Goal: Information Seeking & Learning: Learn about a topic

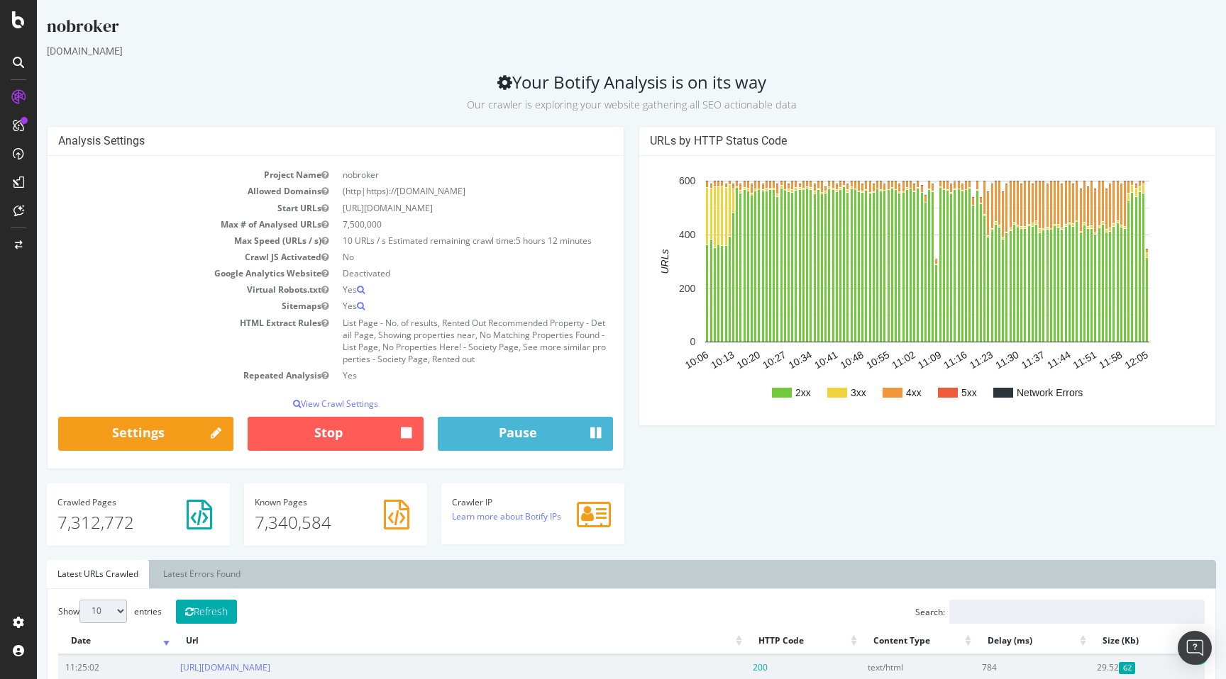
scroll to position [167, 0]
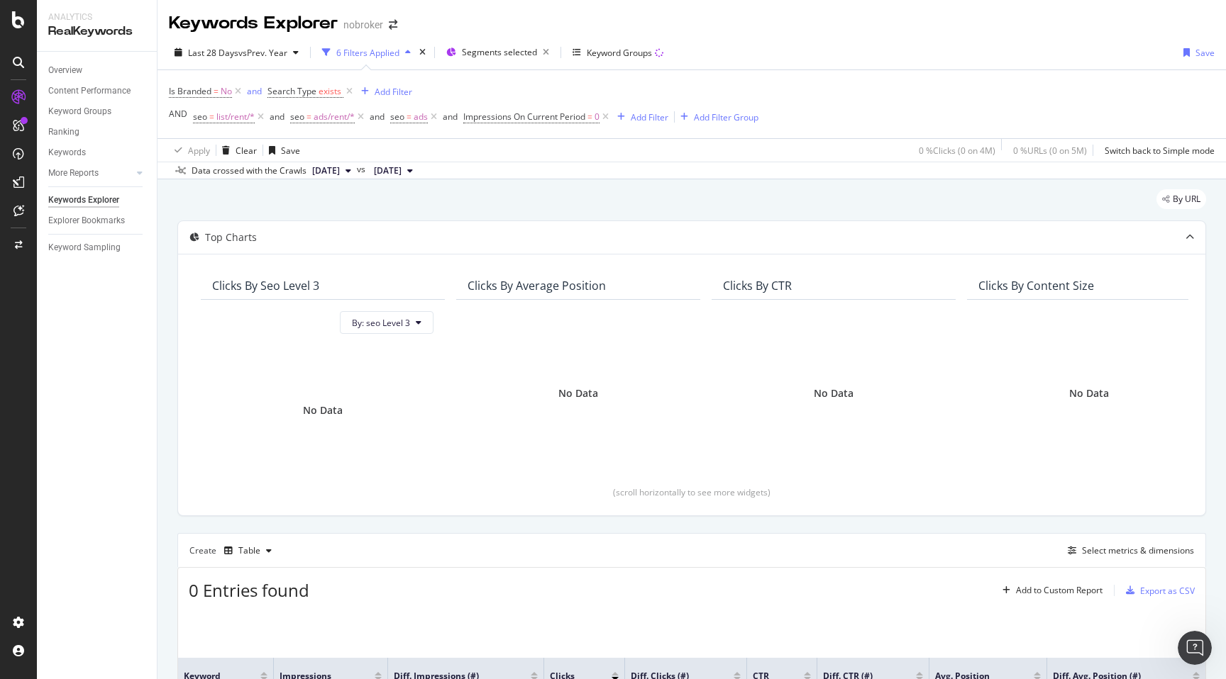
click at [811, 46] on div "Last 28 Days vs Prev. Year 6 Filters Applied Segments selected Keyword Groups S…" at bounding box center [691, 55] width 1068 height 28
click at [767, 215] on div "By URL" at bounding box center [691, 204] width 1028 height 31
click at [784, 211] on div "By URL" at bounding box center [691, 204] width 1028 height 31
click at [977, 53] on div "Last 28 Days vs Prev. Year 6 Filters Applied Segments selected Keyword Groups S…" at bounding box center [691, 55] width 1068 height 28
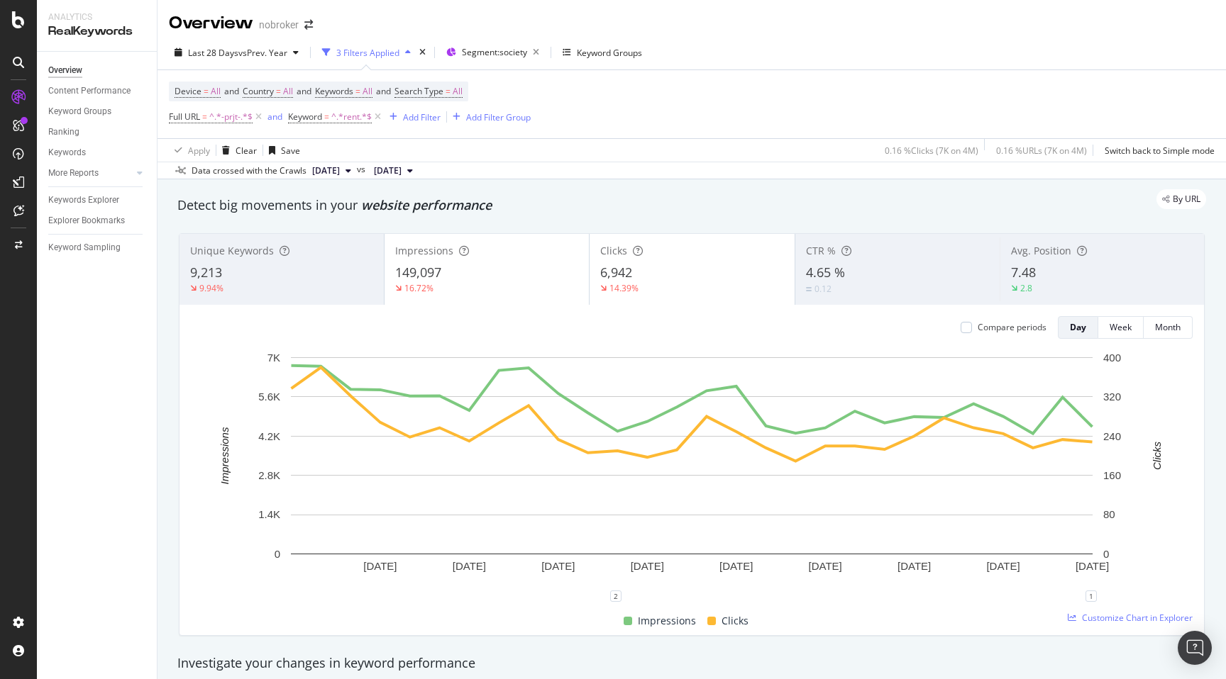
click at [769, 194] on div "By URL" at bounding box center [684, 199] width 1043 height 20
click at [820, 191] on div "By URL" at bounding box center [684, 199] width 1043 height 20
click at [922, 34] on div "Overview nobroker" at bounding box center [691, 17] width 1068 height 35
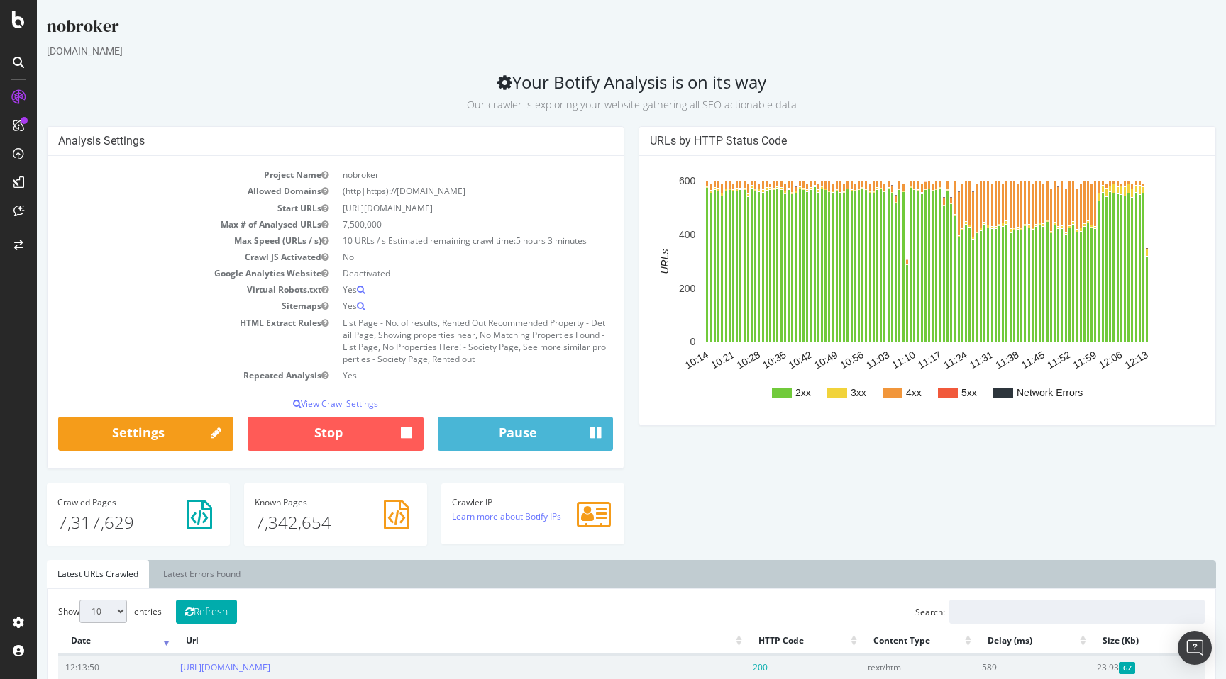
click at [635, 439] on div "URLs by HTTP Status Code 2xx 3xx 4xx 5xx Network Errors 10:14 10:21 10:28 10:35…" at bounding box center [927, 283] width 592 height 314
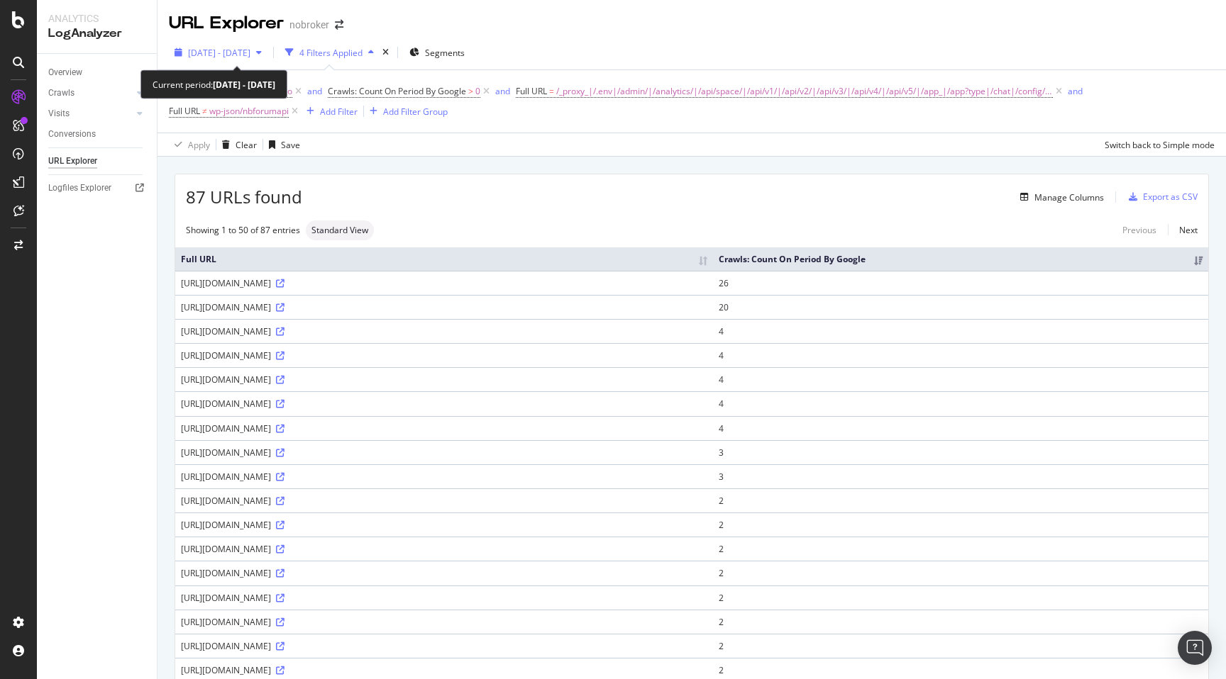
click at [250, 50] on span "[DATE] - [DATE]" at bounding box center [219, 53] width 62 height 12
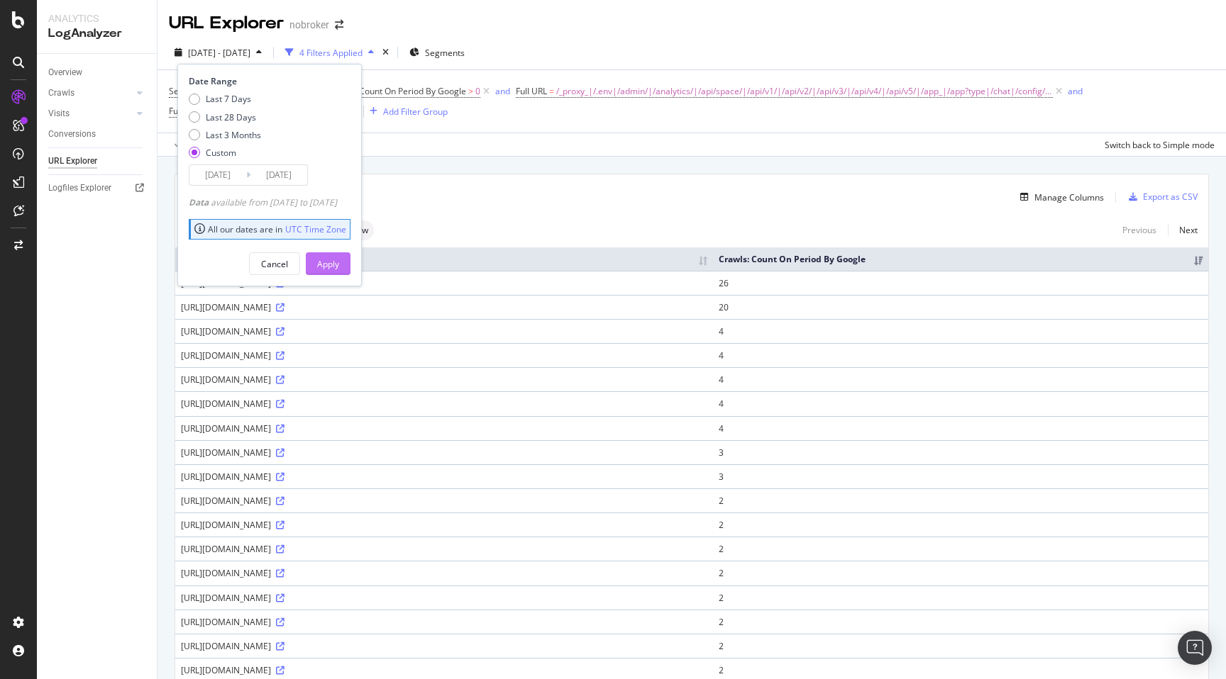
click at [339, 267] on div "Apply" at bounding box center [328, 264] width 22 height 12
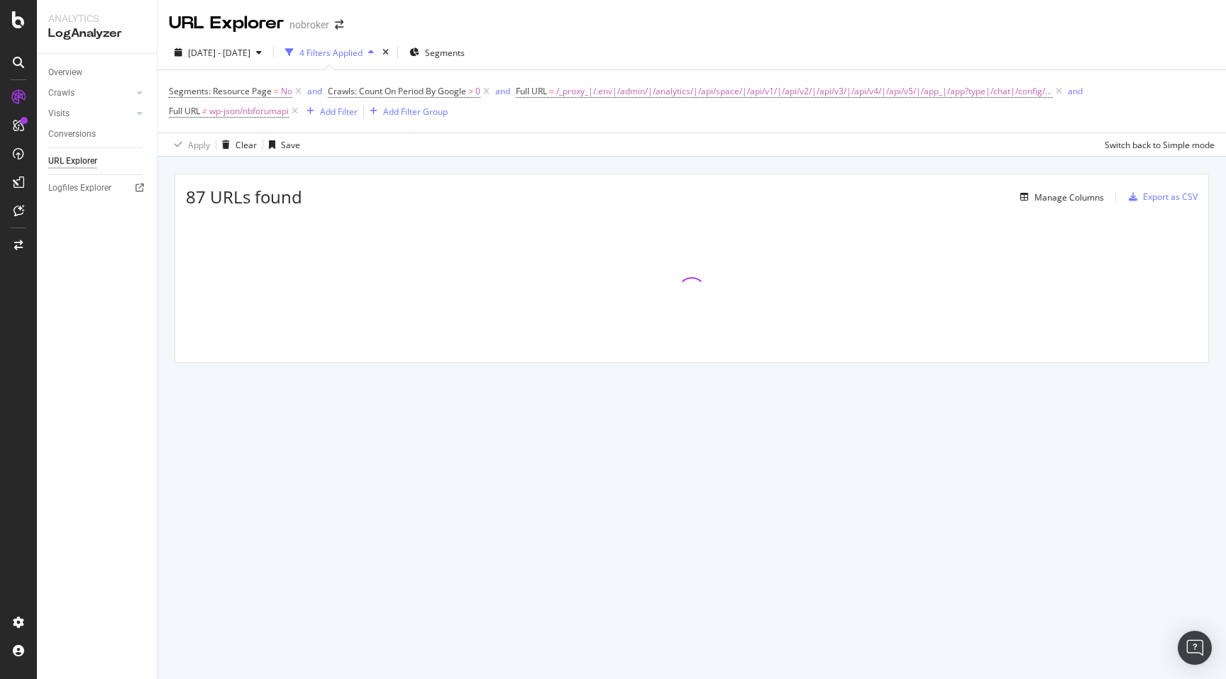
click at [586, 167] on div "87 URLs found Manage Columns Export as CSV Full URL Crawls: Count On Period By …" at bounding box center [691, 284] width 1068 height 255
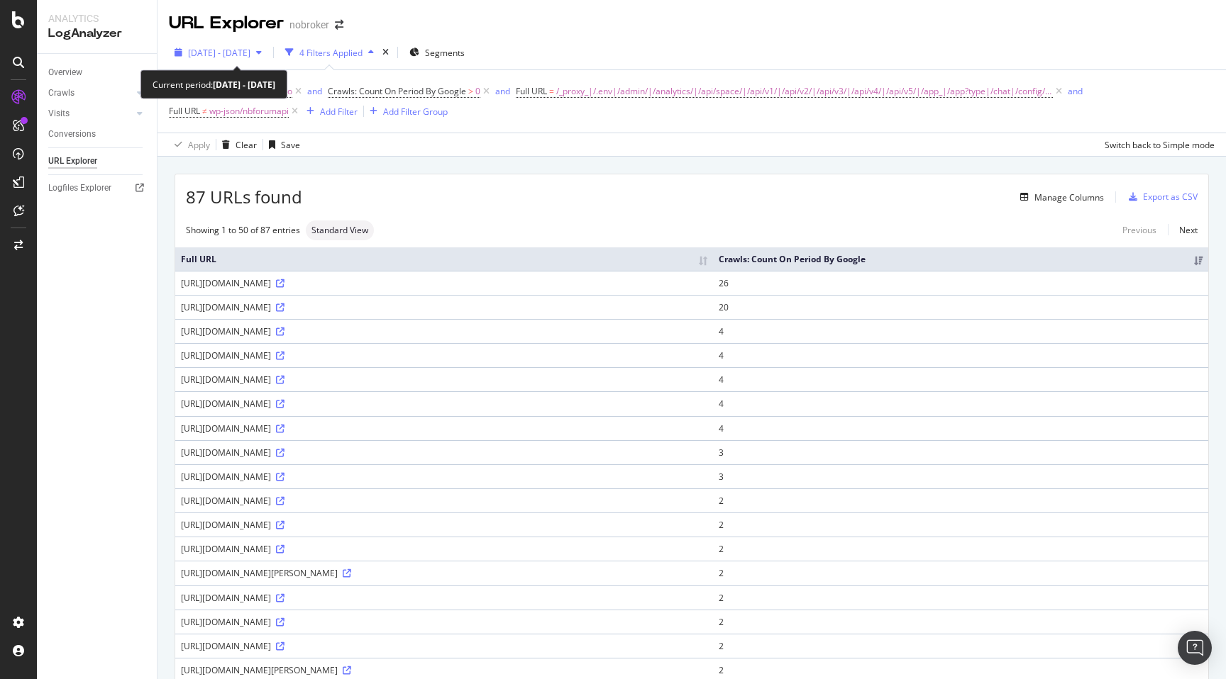
click at [245, 50] on span "[DATE] - [DATE]" at bounding box center [219, 53] width 62 height 12
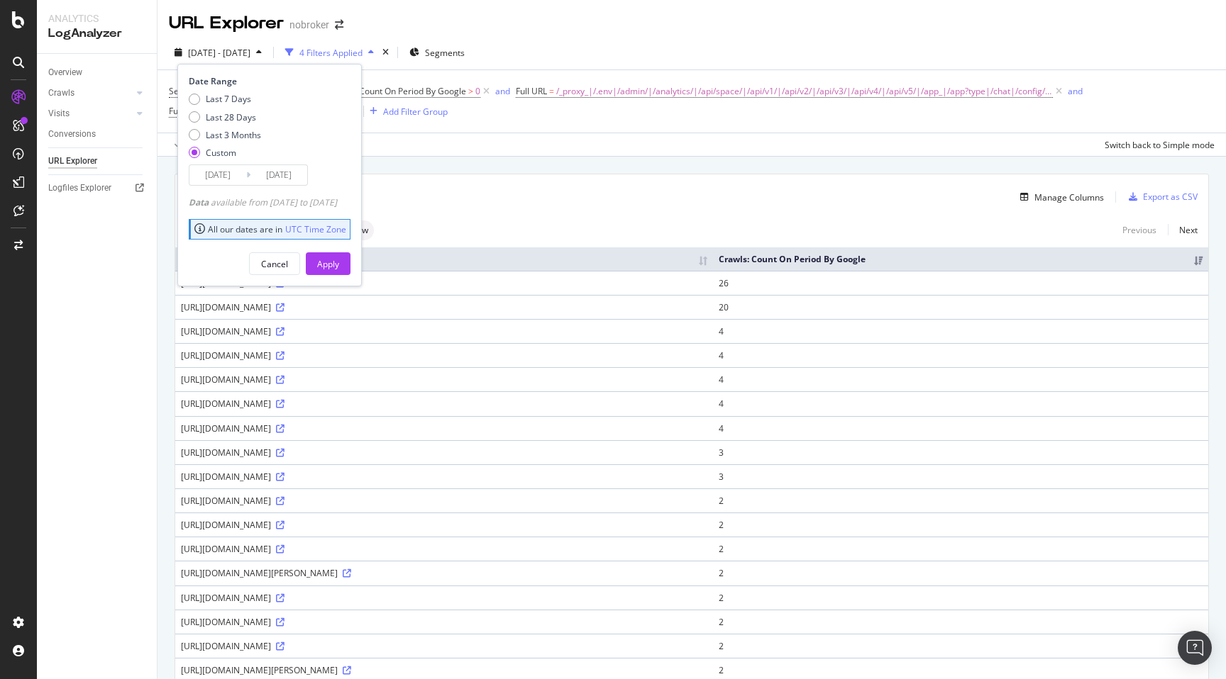
click at [215, 174] on input "[DATE]" at bounding box center [217, 175] width 57 height 20
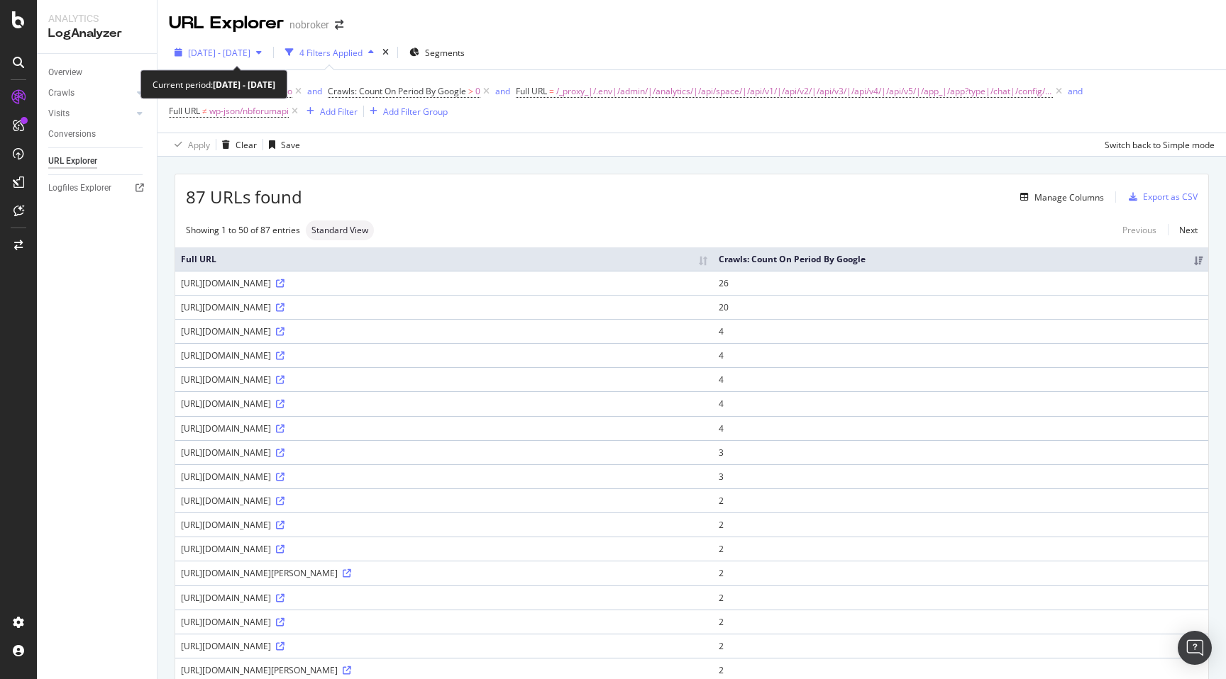
click at [207, 47] on span "2025 Oct. 12th - Oct. 12th" at bounding box center [219, 53] width 62 height 12
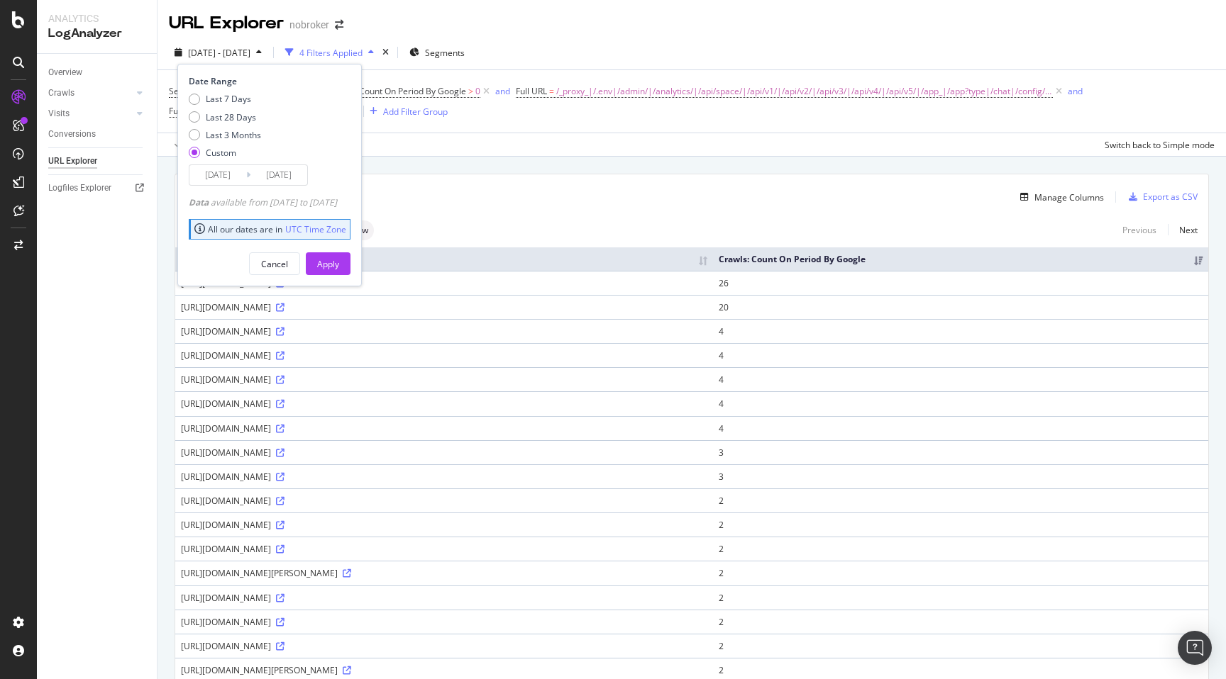
click at [206, 174] on input "2025/10/12" at bounding box center [217, 175] width 57 height 20
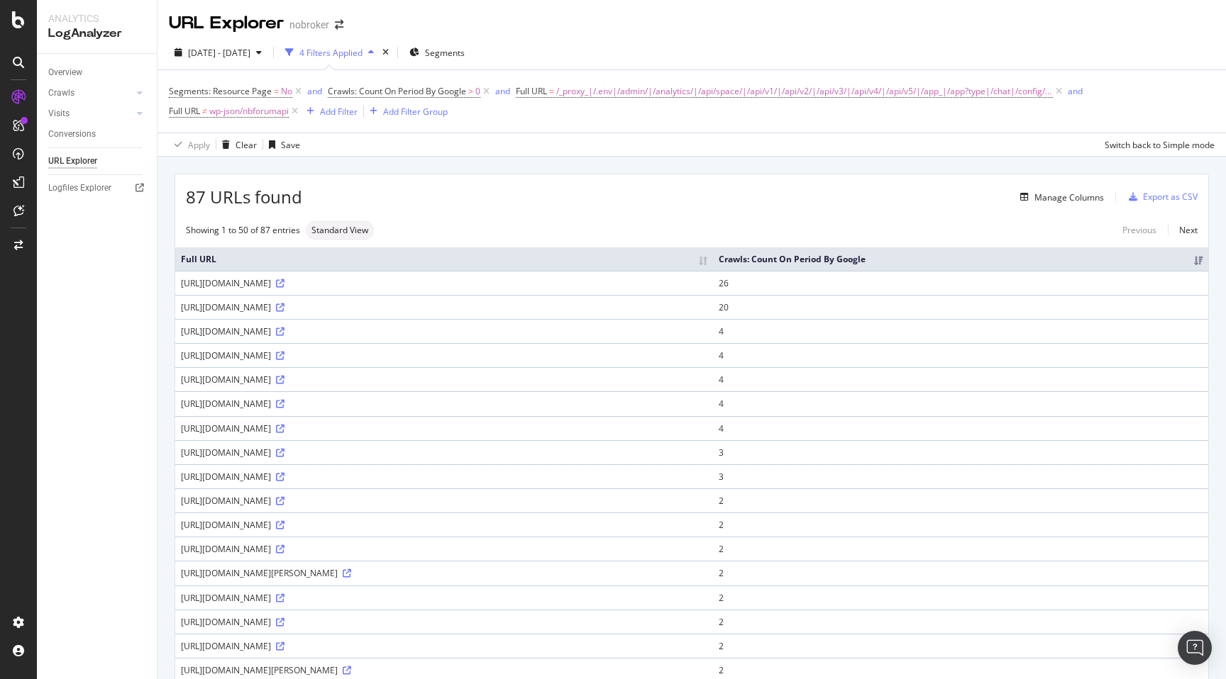
click at [78, 74] on div "Overview" at bounding box center [65, 72] width 34 height 15
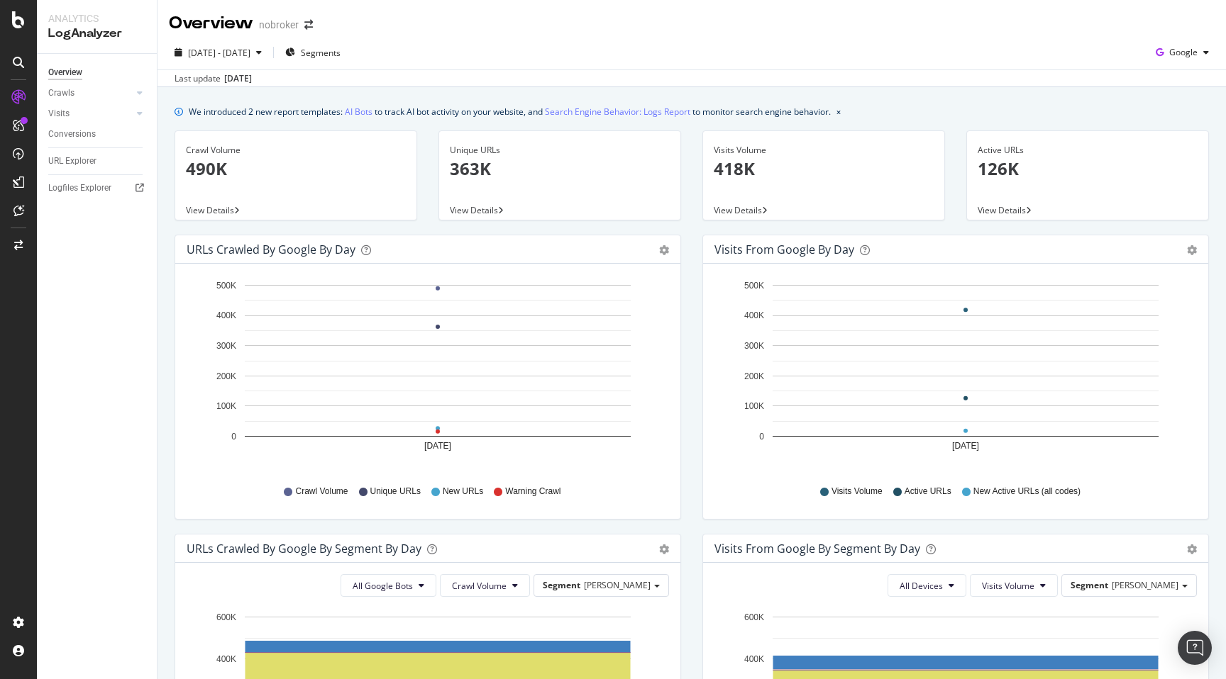
click at [162, 199] on div "We introduced 2 new report templates: AI Bots to track AI bot activity on your …" at bounding box center [691, 634] width 1068 height 1095
click at [106, 184] on div "Logfiles Explorer" at bounding box center [79, 188] width 63 height 15
click at [233, 41] on button "2025 Oct. 12th - Oct. 12th" at bounding box center [218, 52] width 99 height 23
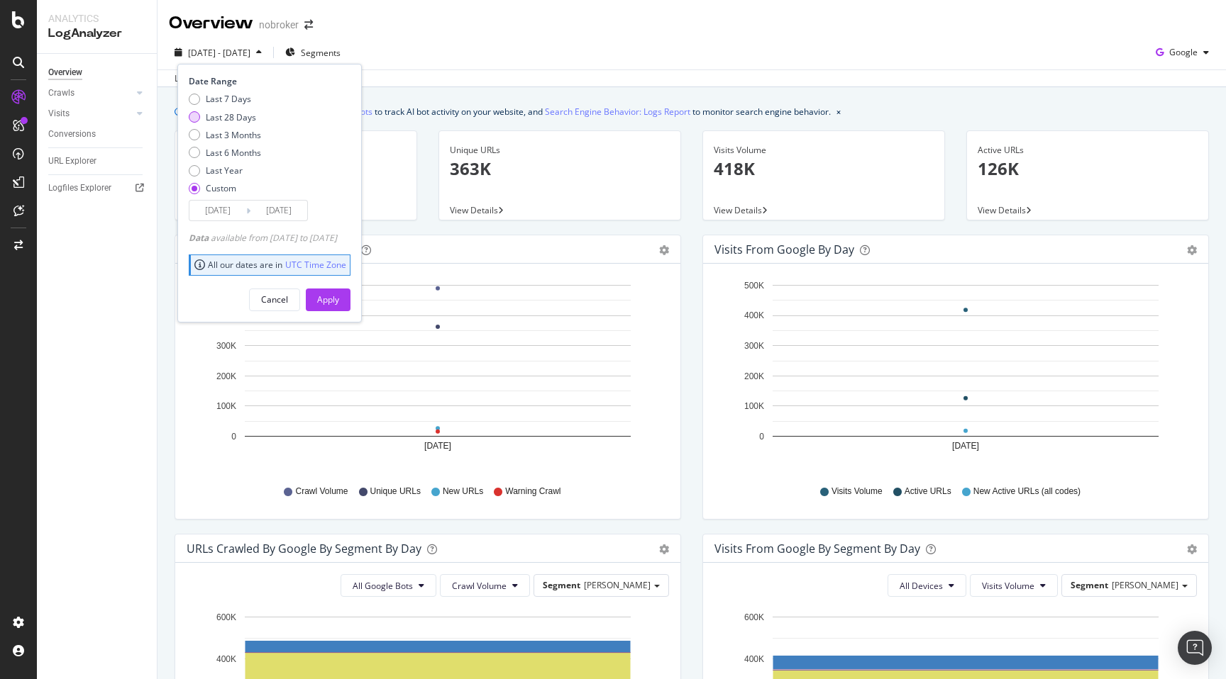
click at [223, 121] on div "Last 28 Days" at bounding box center [231, 117] width 50 height 12
click at [228, 99] on div "Last 7 Days" at bounding box center [228, 99] width 45 height 12
click at [230, 111] on div "Last 28 Days" at bounding box center [231, 117] width 50 height 12
type input "2025/09/15"
click at [339, 290] on div "Apply" at bounding box center [328, 299] width 22 height 21
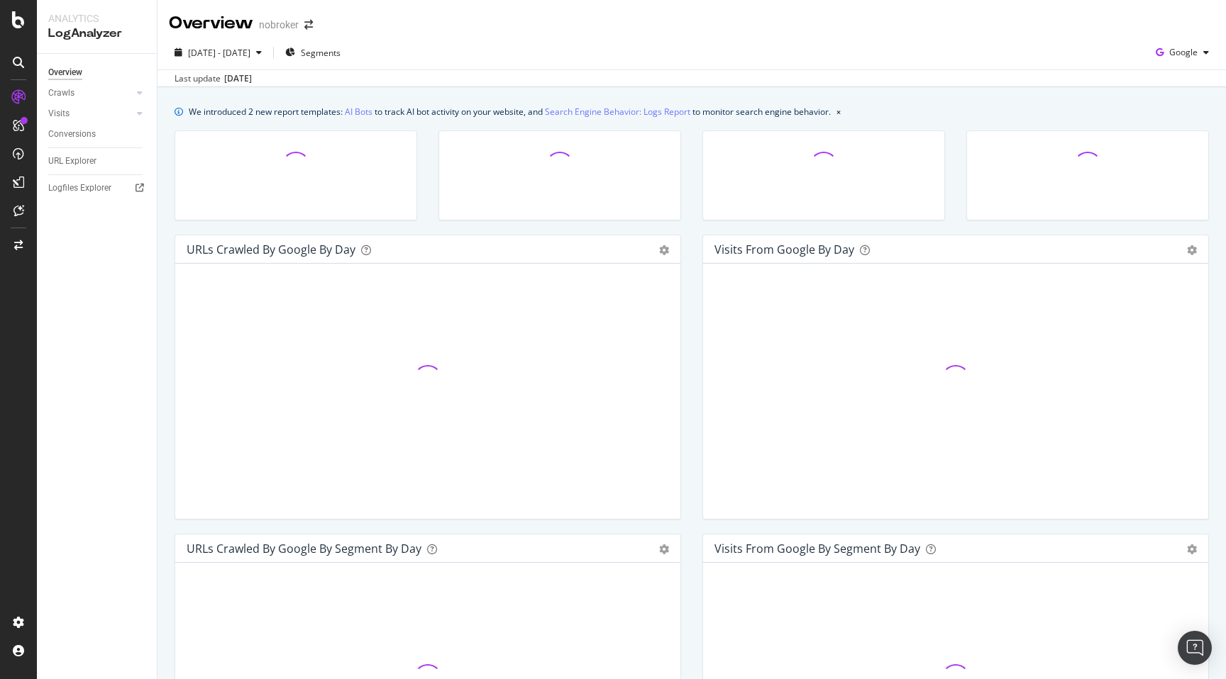
click at [165, 329] on div "URLs Crawled by Google by day Area Table Hold CMD (⌘) while clicking to filter …" at bounding box center [428, 384] width 528 height 299
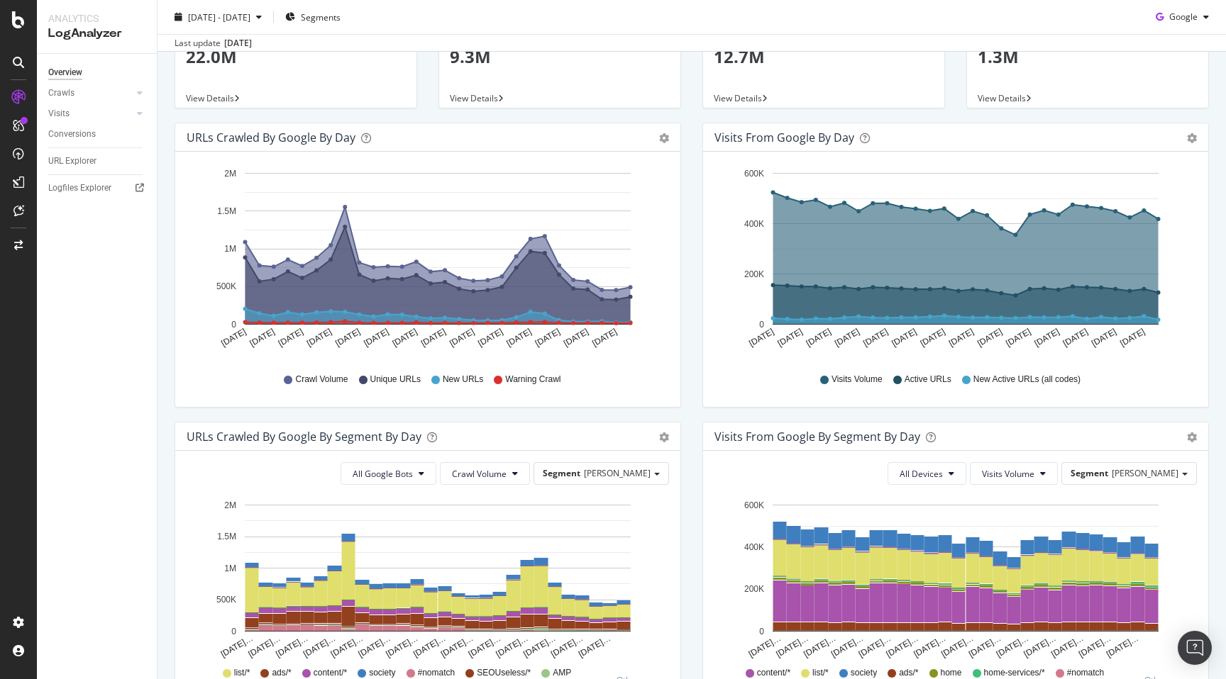
scroll to position [122, 0]
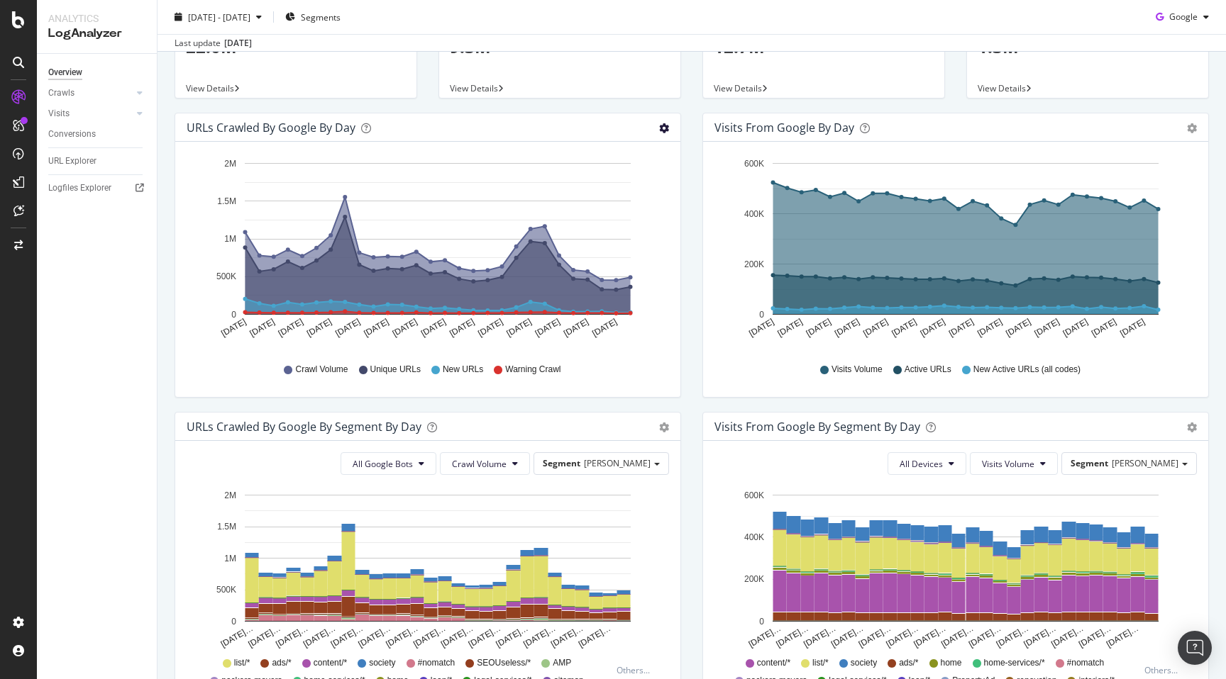
click at [665, 130] on icon "gear" at bounding box center [664, 128] width 10 height 10
click at [623, 183] on span "Table" at bounding box center [623, 185] width 112 height 21
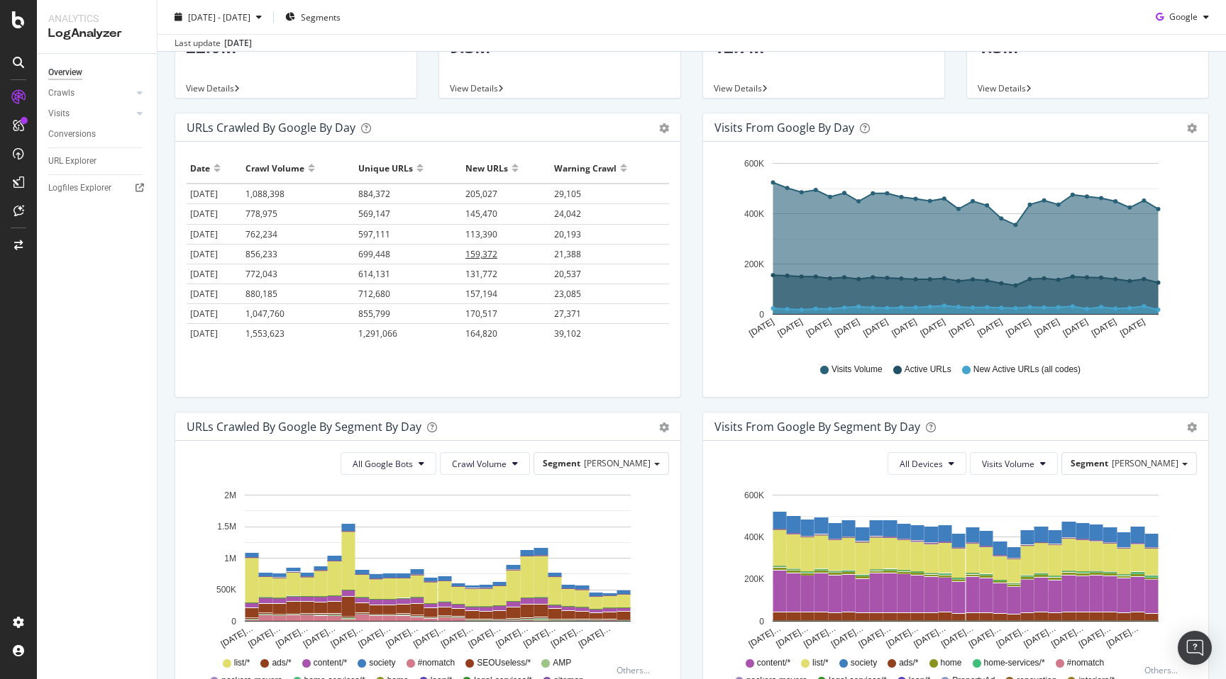
scroll to position [401, 0]
click at [357, 375] on div "Hold CMD (⌘) while clicking to filter the report. Date Crawl Volume Unique URLs…" at bounding box center [427, 269] width 505 height 255
click at [692, 373] on div "Visits from Google by day Area Table Hold CMD (⌘) while clicking to filter the …" at bounding box center [956, 262] width 528 height 299
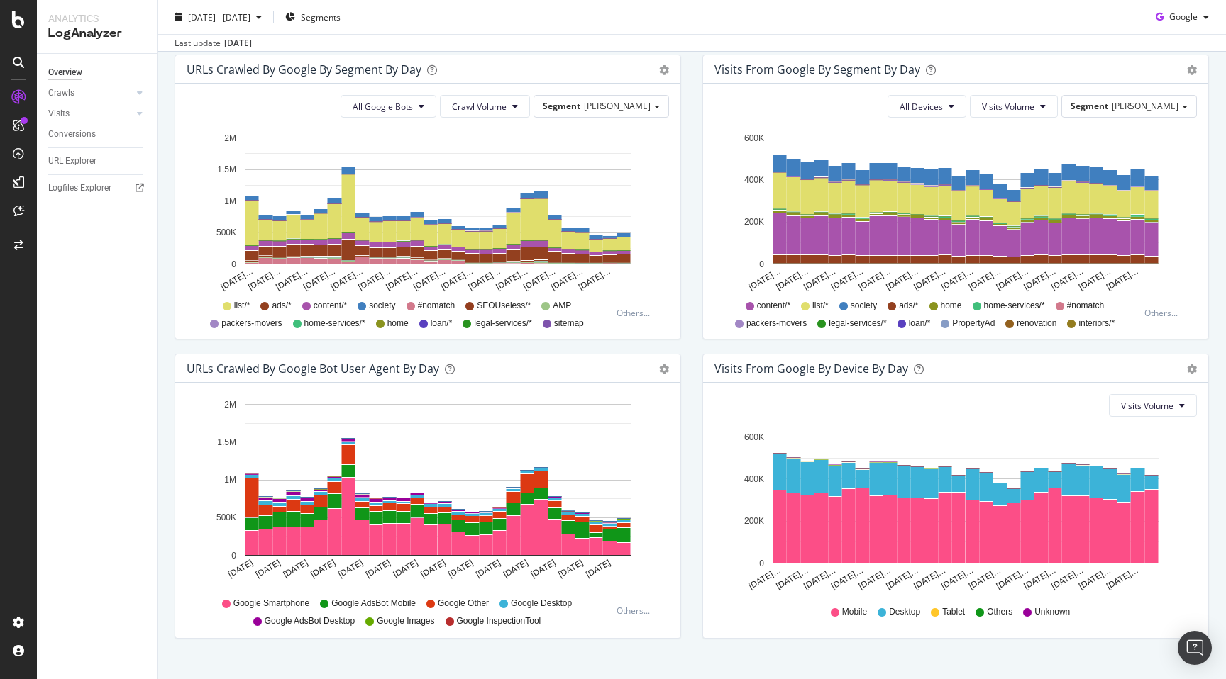
scroll to position [0, 0]
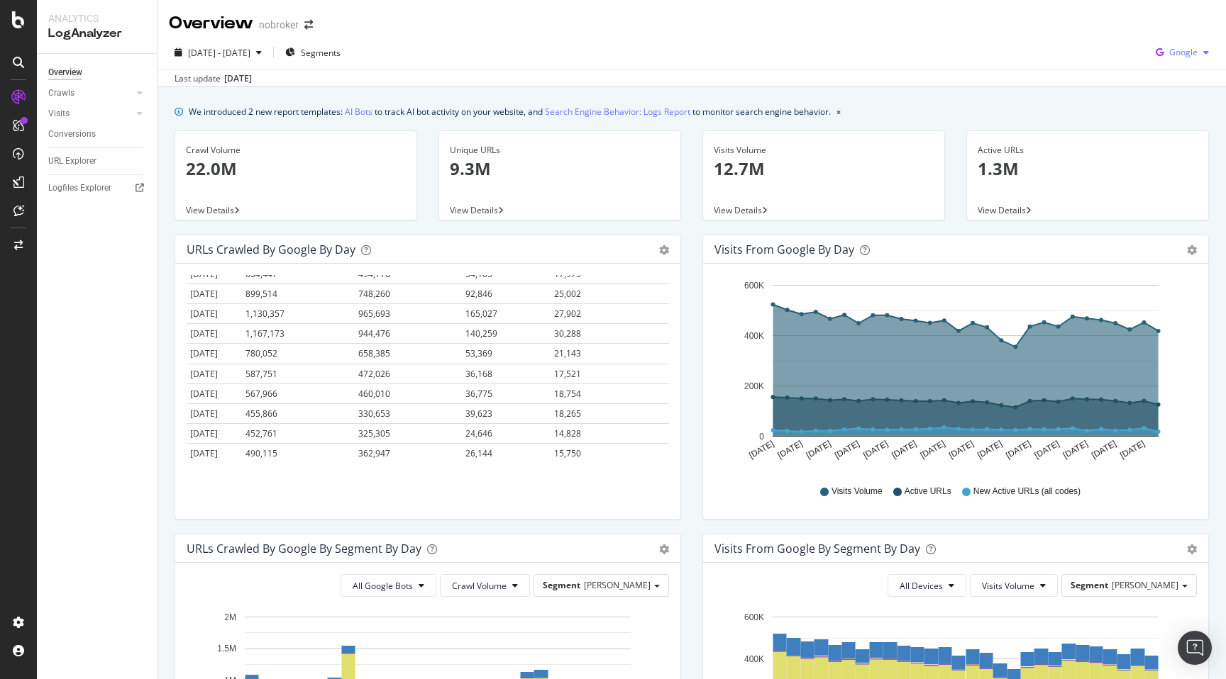
click at [1182, 53] on span "Google" at bounding box center [1183, 52] width 28 height 12
click at [1126, 81] on span "Other AI Bots" at bounding box center [1112, 79] width 52 height 13
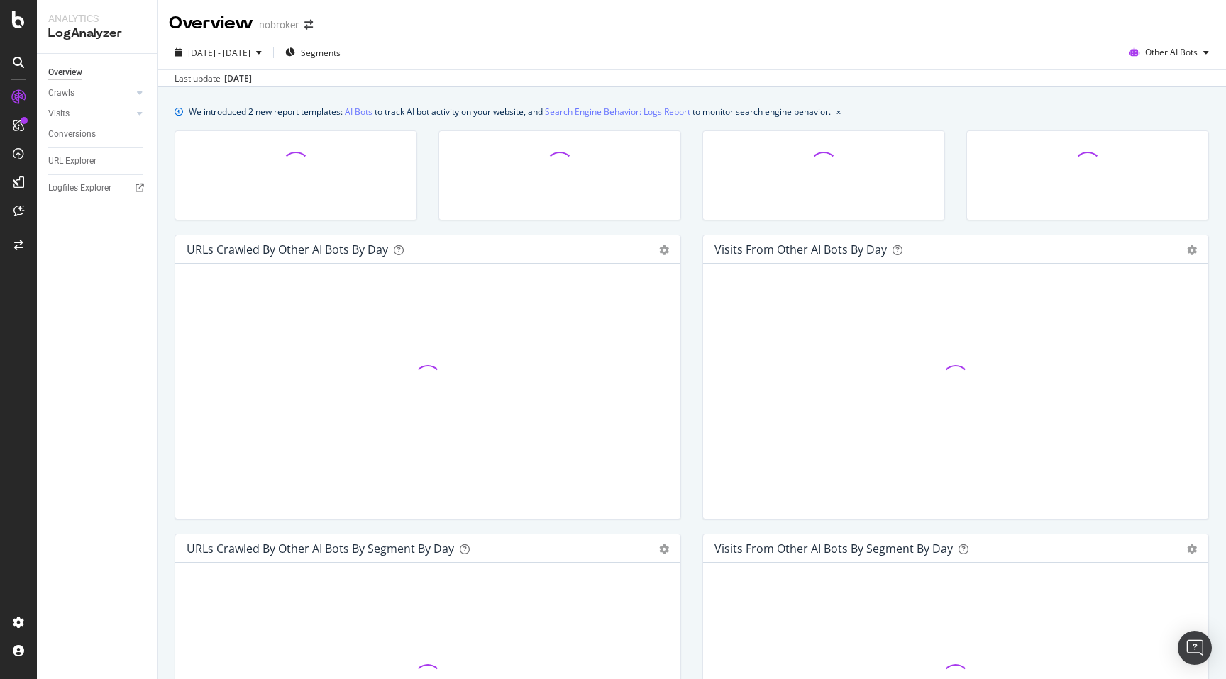
click at [693, 258] on div "Visits from Other AI Bots by day Area Table Hold CMD (⌘) while clicking to filt…" at bounding box center [956, 384] width 528 height 299
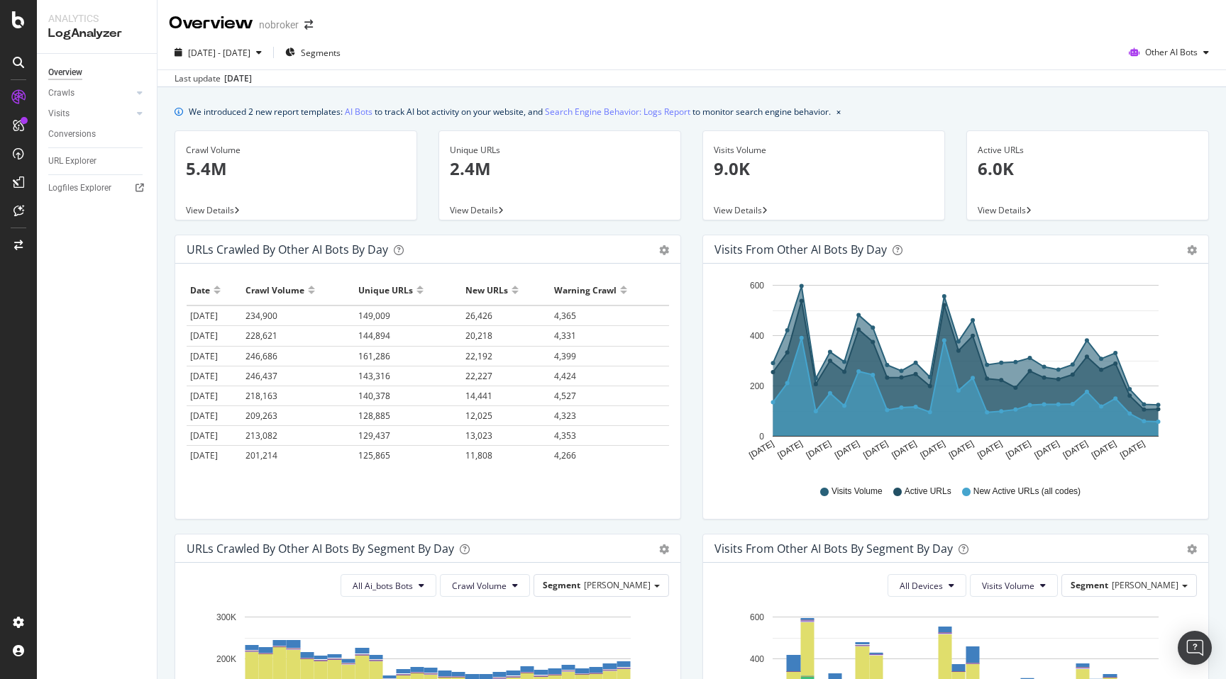
click at [688, 241] on div "URLs Crawled by Other AI Bots by day Area Table Hold CMD (⌘) while clicking to …" at bounding box center [428, 384] width 528 height 299
click at [694, 453] on div "Visits from Other AI Bots by day Area Table Hold CMD (⌘) while clicking to filt…" at bounding box center [956, 384] width 528 height 299
click at [1179, 55] on span "Other AI Bots" at bounding box center [1171, 52] width 52 height 12
click at [994, 106] on div "We introduced 2 new report templates: AI Bots to track AI bot activity on your …" at bounding box center [691, 111] width 1034 height 15
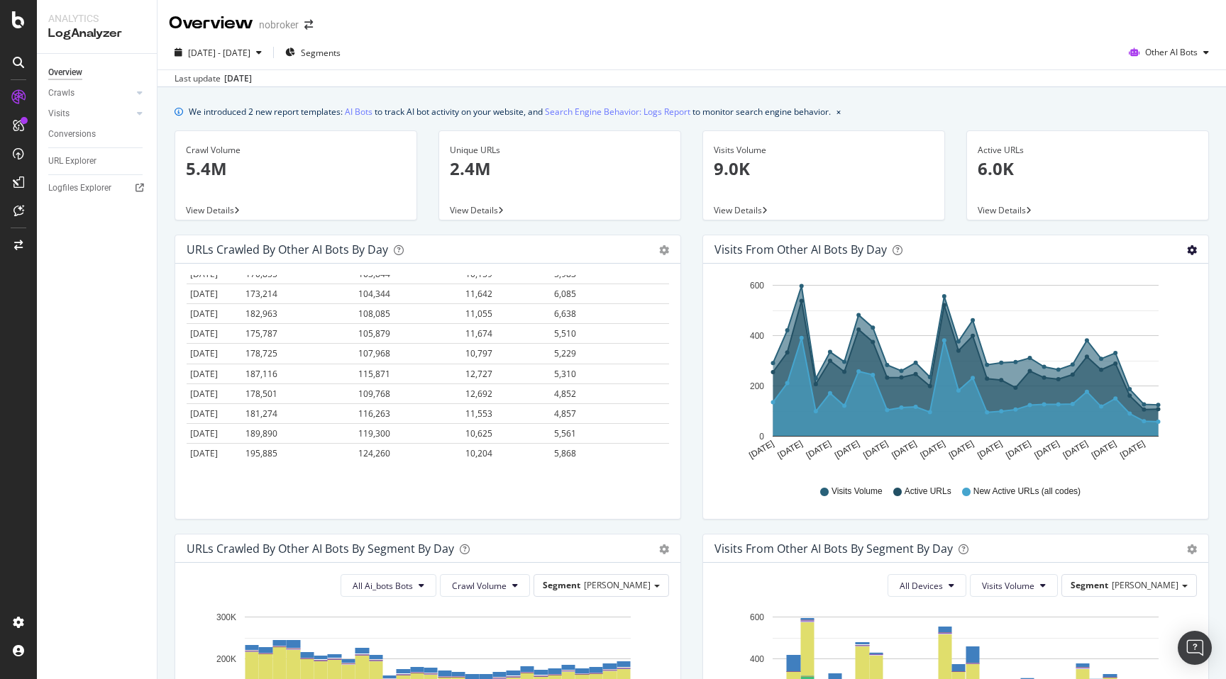
click at [1193, 247] on icon "gear" at bounding box center [1192, 250] width 10 height 10
click at [1157, 308] on span "Table" at bounding box center [1150, 307] width 112 height 21
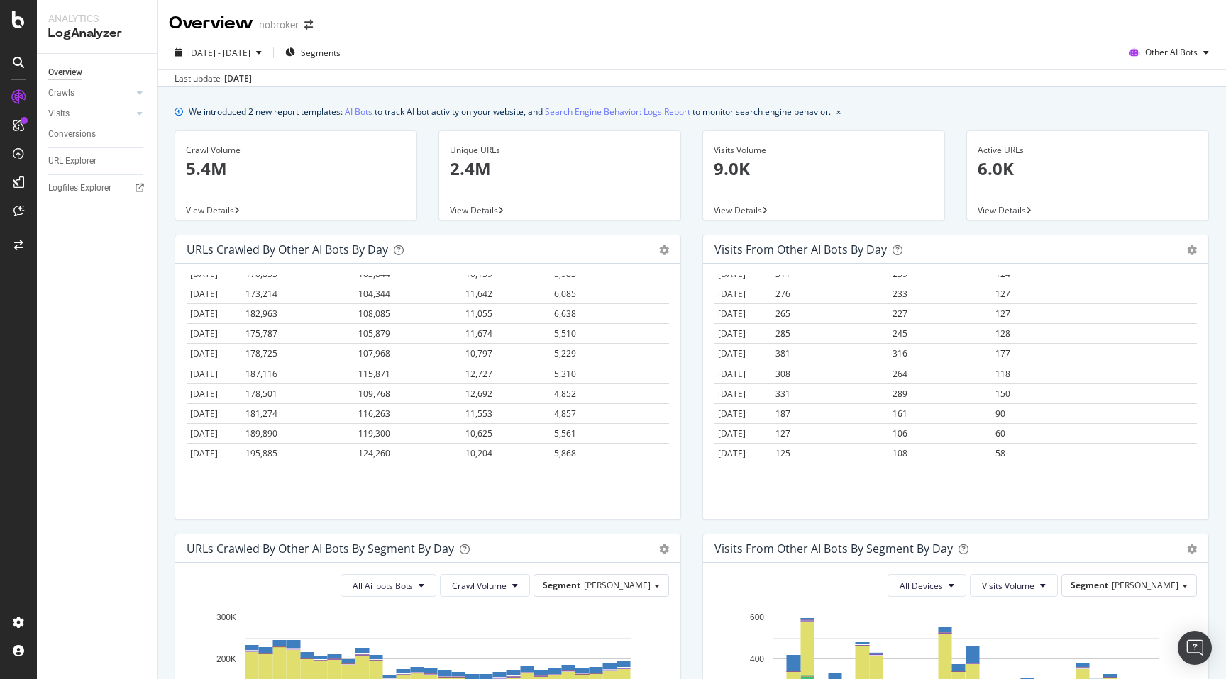
click at [686, 537] on div "URLs Crawled by Other AI Bots By Segment By Day Timeline (by Value) Table All A…" at bounding box center [428, 683] width 528 height 299
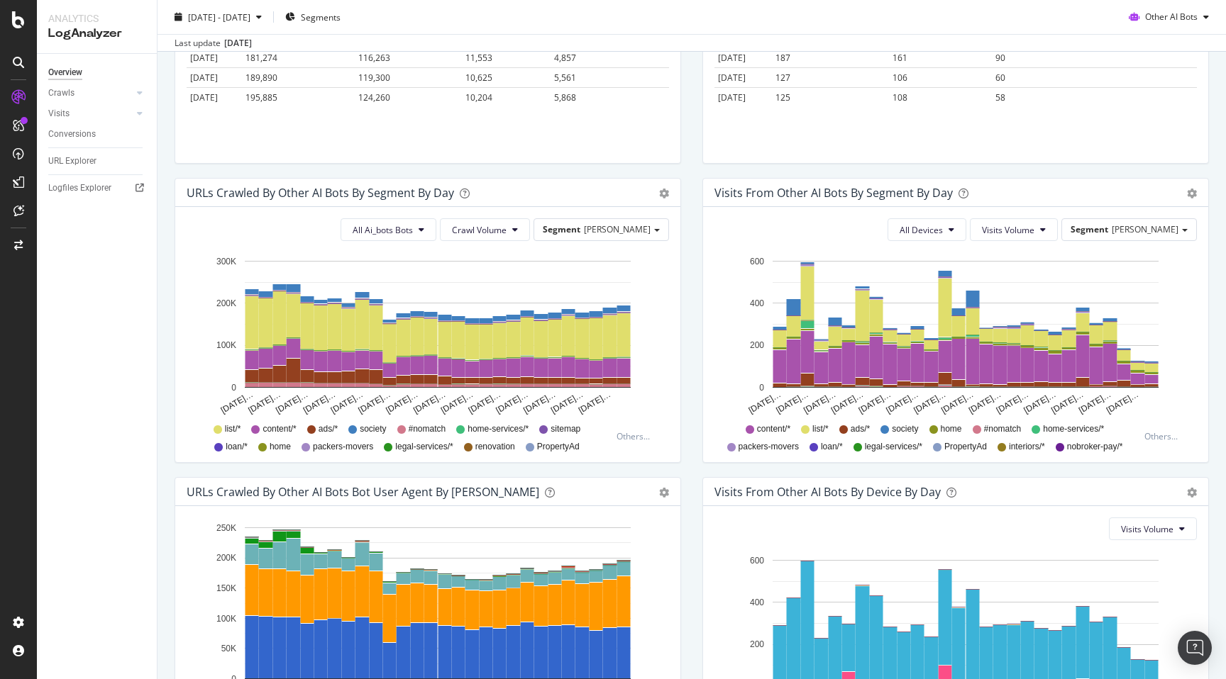
scroll to position [343, 0]
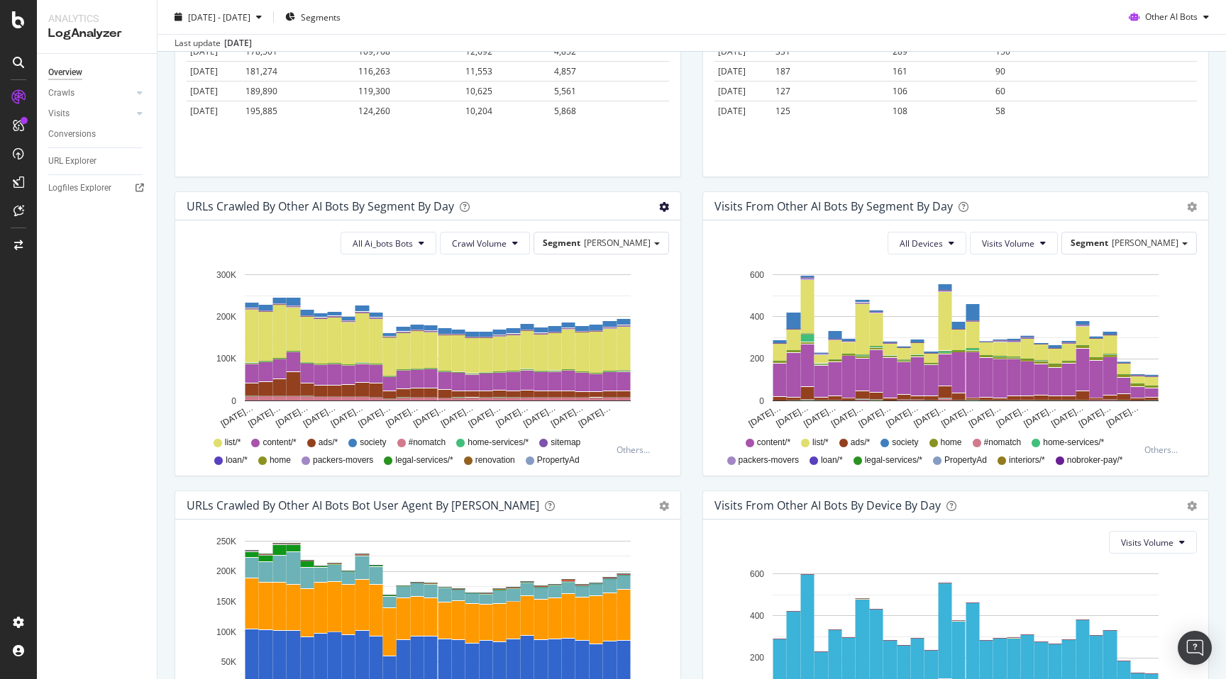
click at [665, 201] on div "Timeline (by Value) Table" at bounding box center [664, 206] width 10 height 14
click at [662, 212] on div "Timeline (by Value) Table" at bounding box center [664, 206] width 10 height 14
click at [666, 202] on icon "gear" at bounding box center [664, 207] width 10 height 10
click at [631, 257] on span "Table" at bounding box center [616, 264] width 126 height 21
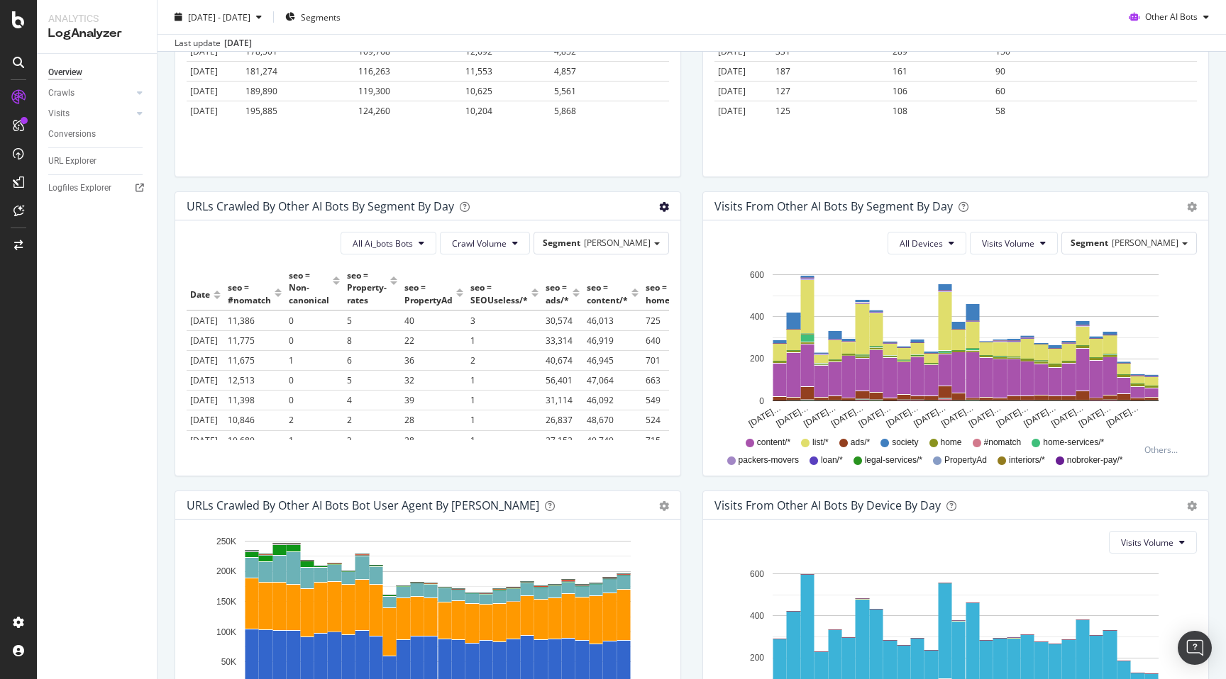
click at [663, 208] on icon "gear" at bounding box center [664, 207] width 10 height 10
click at [648, 238] on span "Timeline (by Value)" at bounding box center [616, 236] width 126 height 21
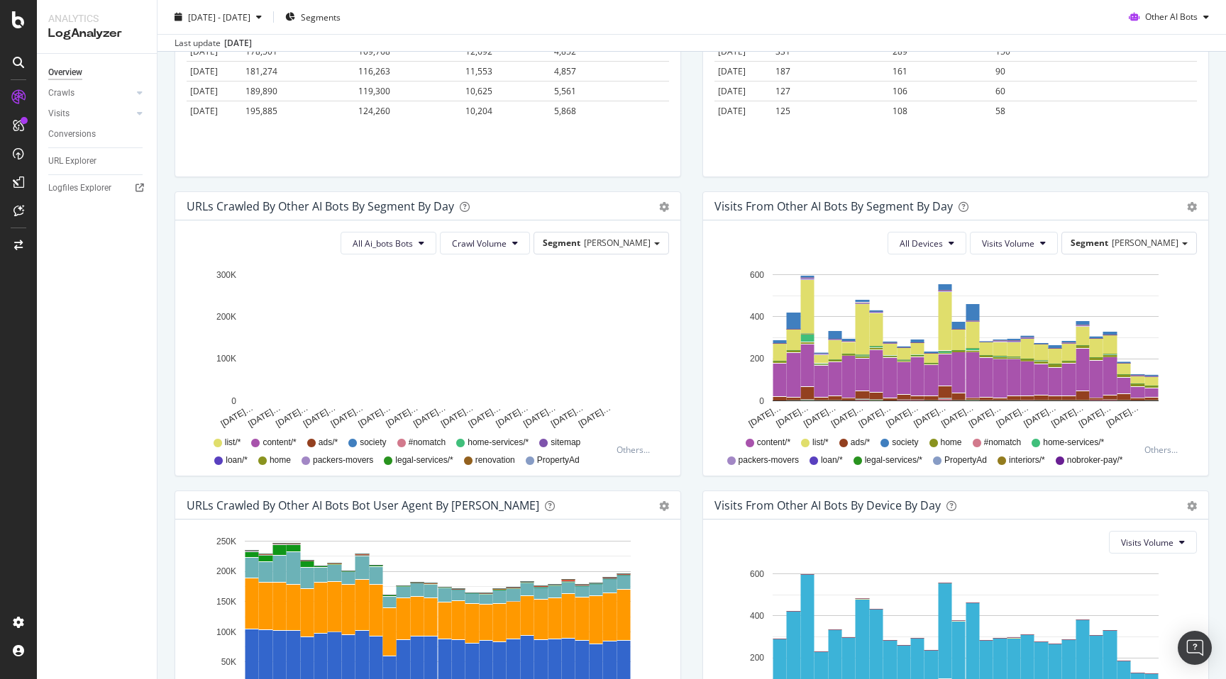
scroll to position [503, 0]
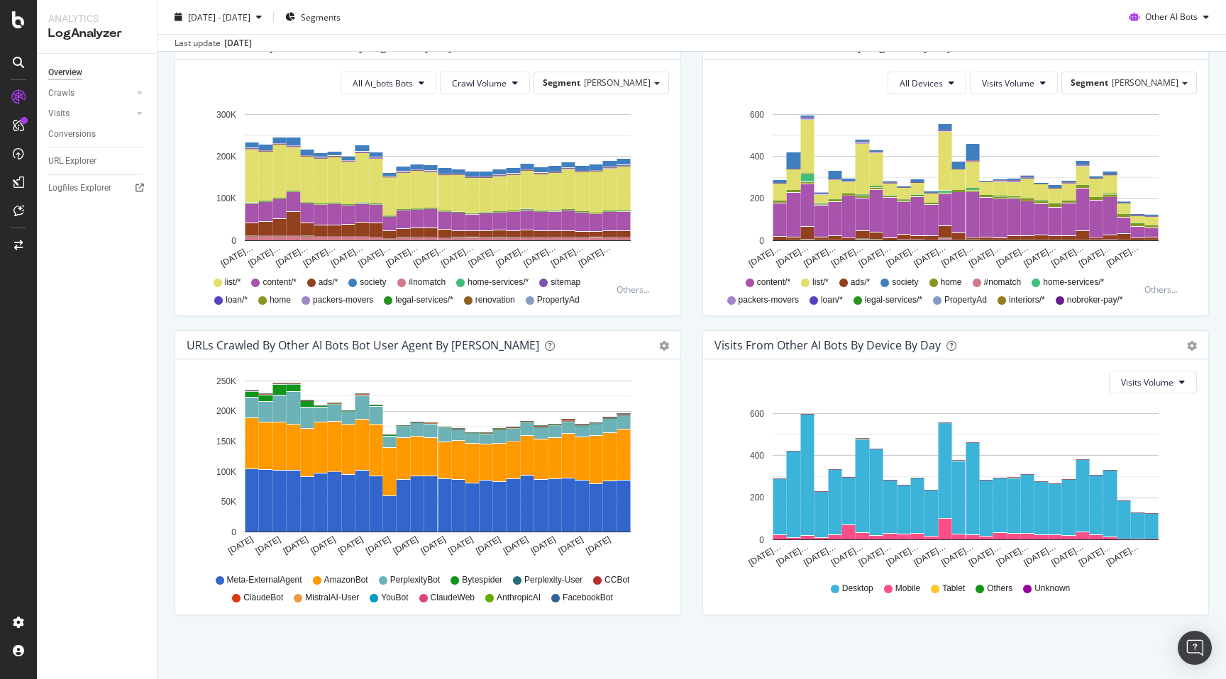
click at [691, 503] on div "URLs Crawled by Other AI Bots bot User Agent By Day Timeline (by Value) Timelin…" at bounding box center [428, 480] width 528 height 299
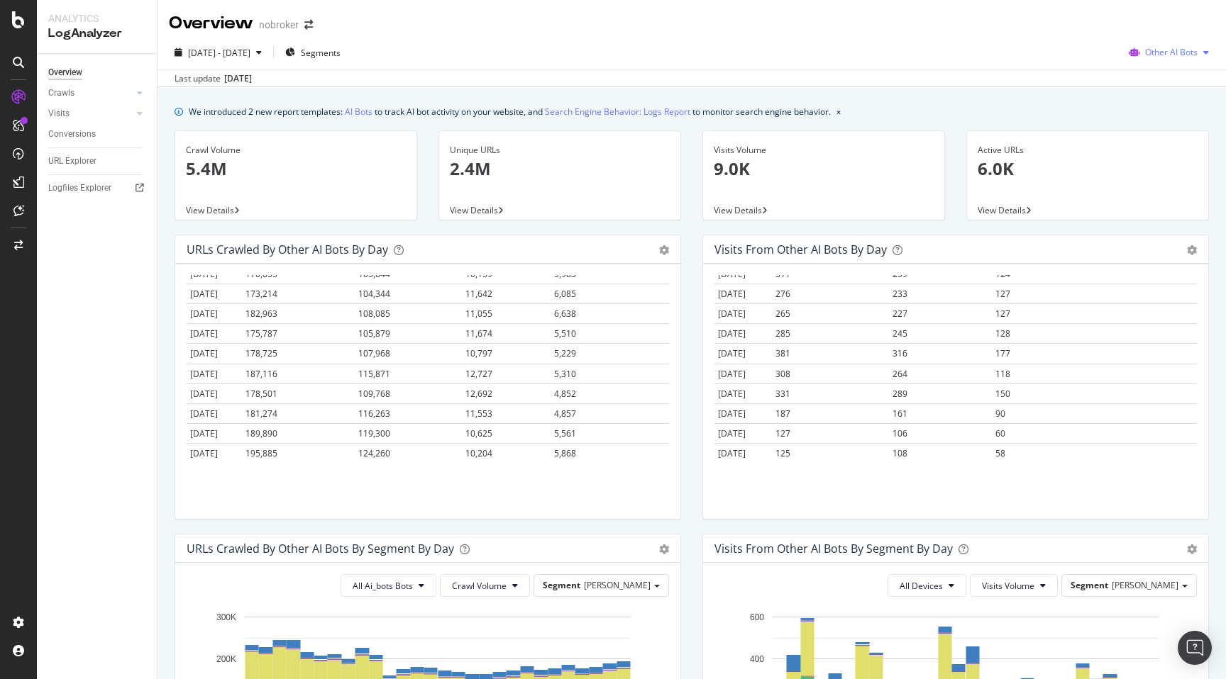
click at [1172, 49] on span "Other AI Bots" at bounding box center [1171, 52] width 52 height 12
click at [1103, 59] on div "OpenAI" at bounding box center [1071, 53] width 101 height 21
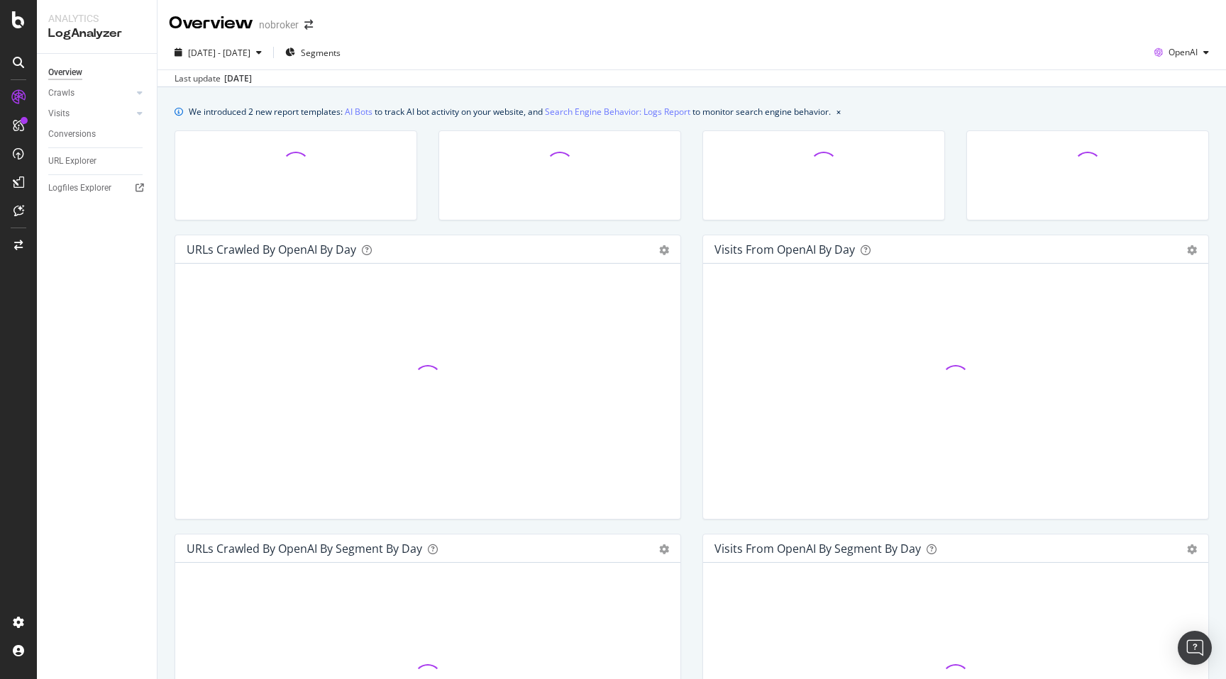
click at [692, 226] on div at bounding box center [824, 182] width 264 height 104
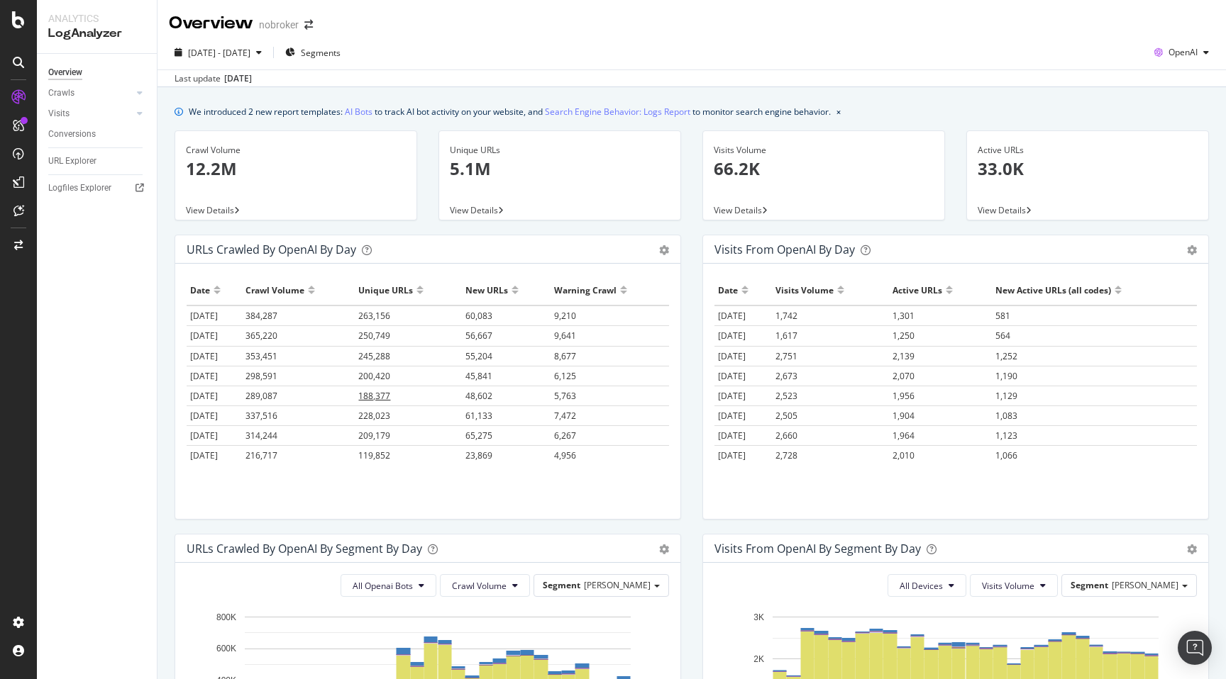
scroll to position [401, 0]
click at [690, 483] on div "URLs Crawled by OpenAI by day Area Table Hold CMD (⌘) while clicking to filter …" at bounding box center [428, 384] width 528 height 299
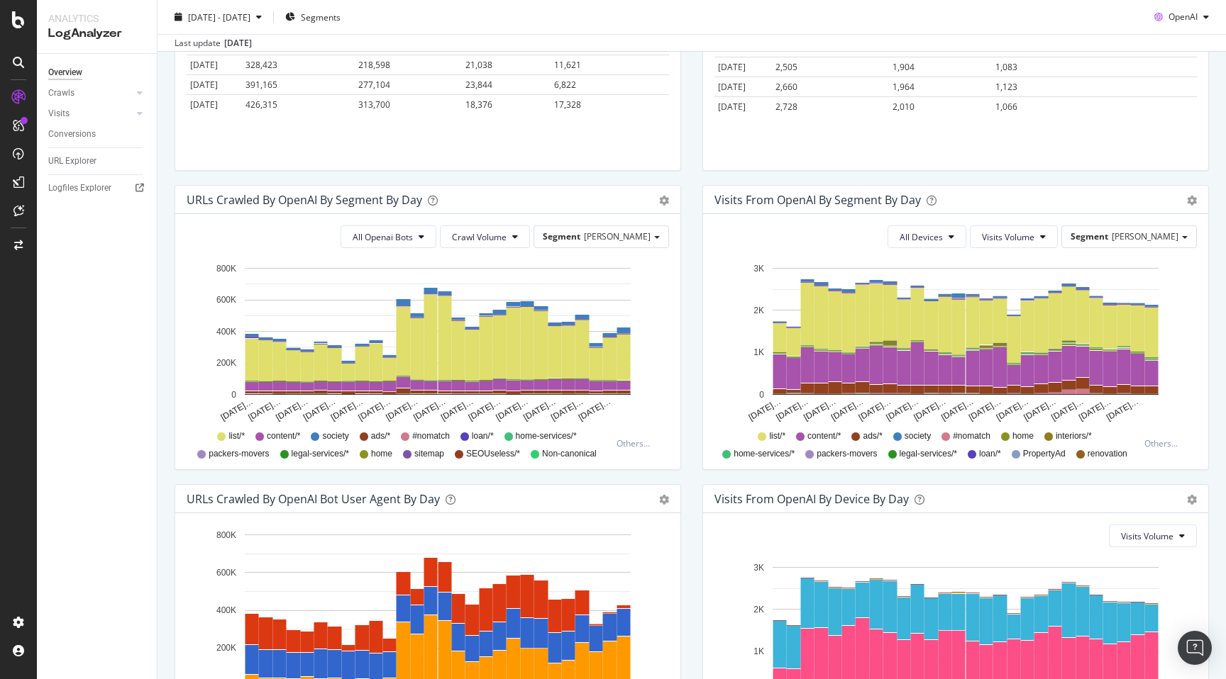
scroll to position [0, 0]
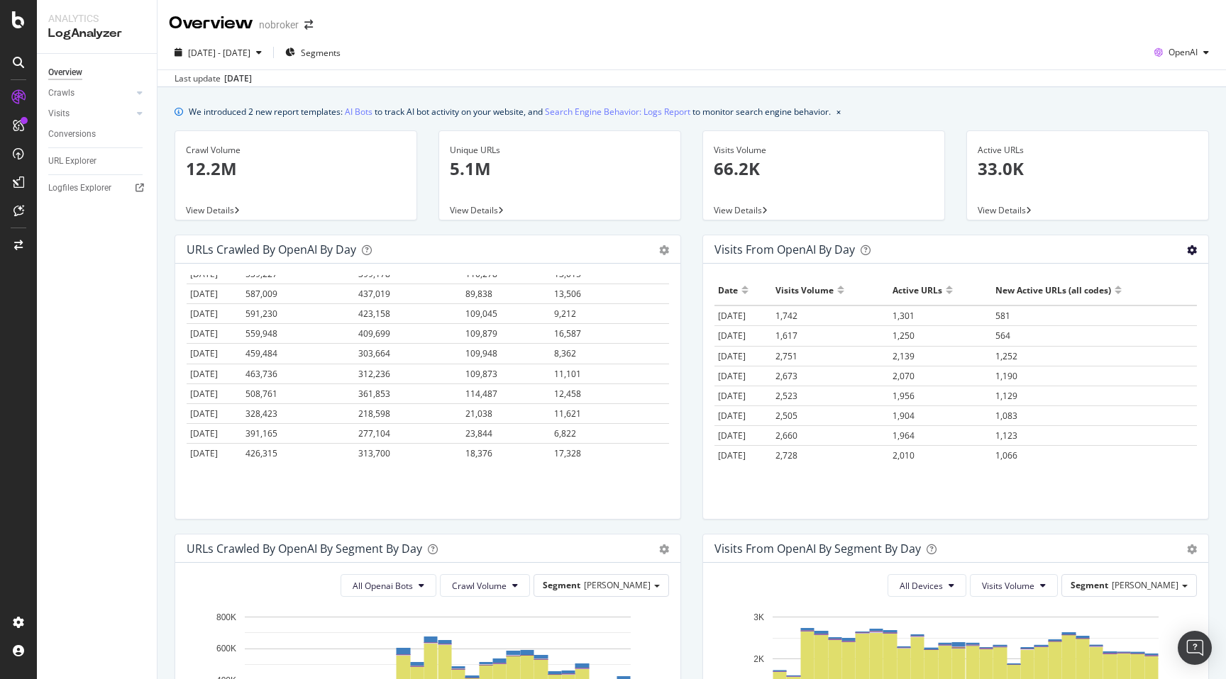
click at [1193, 252] on icon "gear" at bounding box center [1192, 250] width 10 height 10
click at [1144, 279] on span "Area" at bounding box center [1150, 279] width 112 height 21
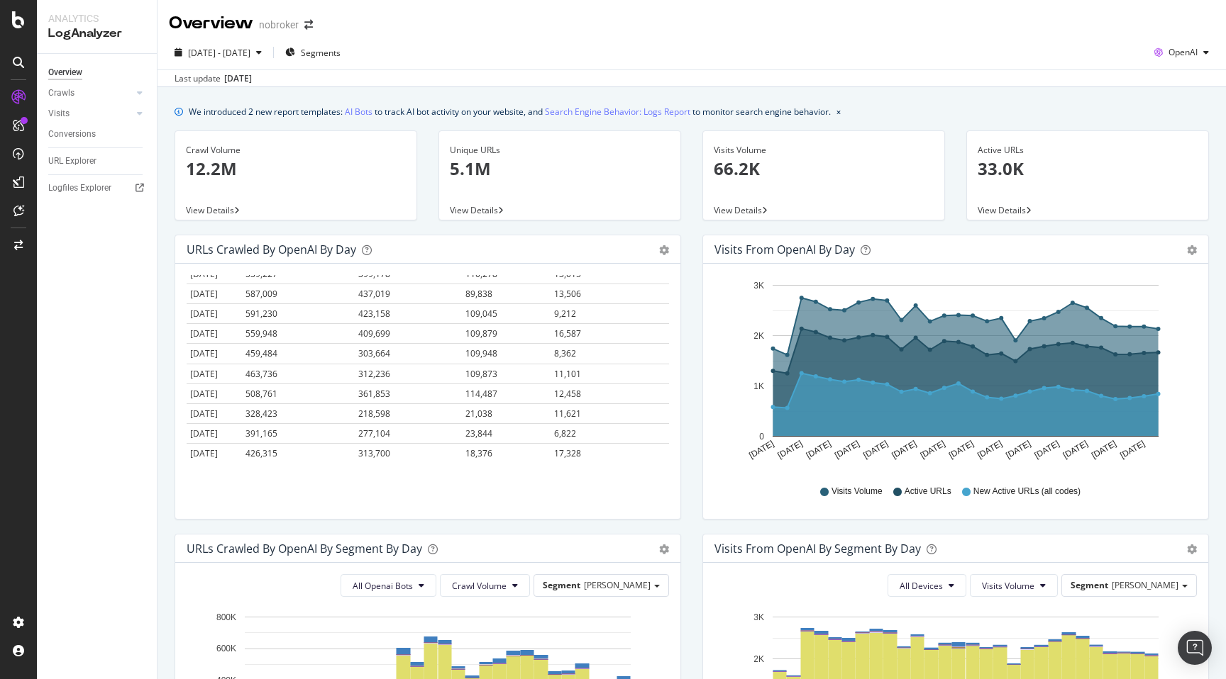
click at [694, 531] on div "Visits from OpenAI by day Area Table Hold CMD (⌘) while clicking to filter the …" at bounding box center [956, 384] width 528 height 299
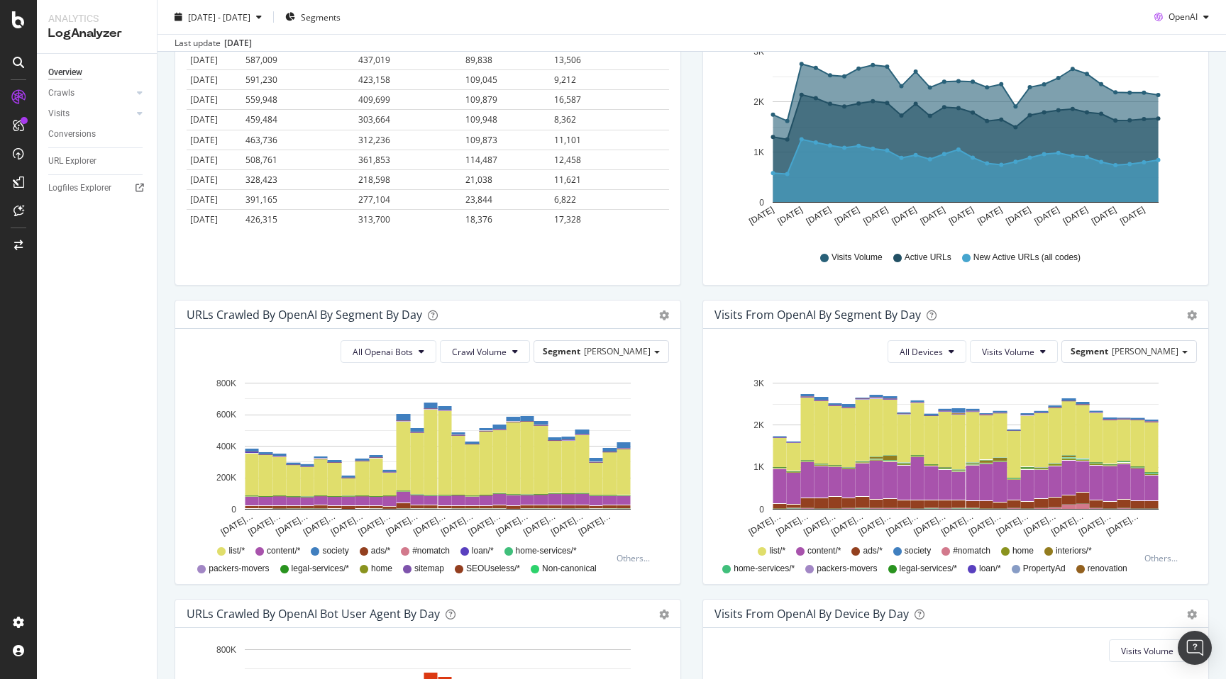
scroll to position [244, 0]
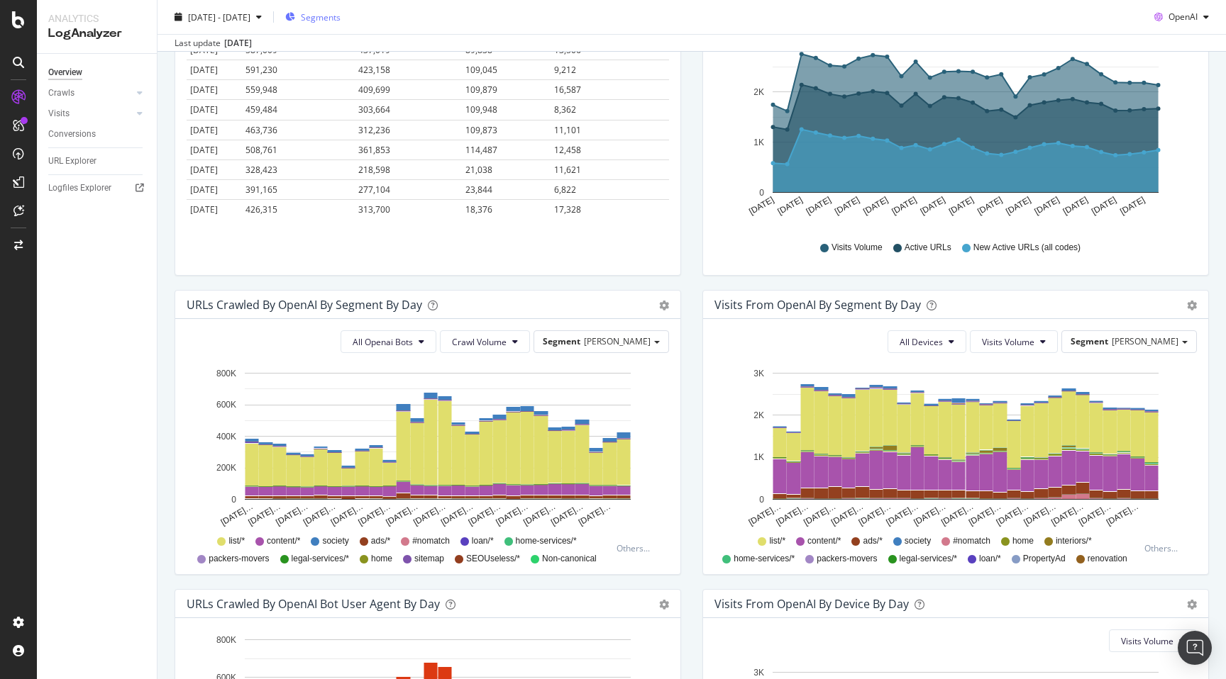
click at [340, 16] on span "Segments" at bounding box center [321, 17] width 40 height 12
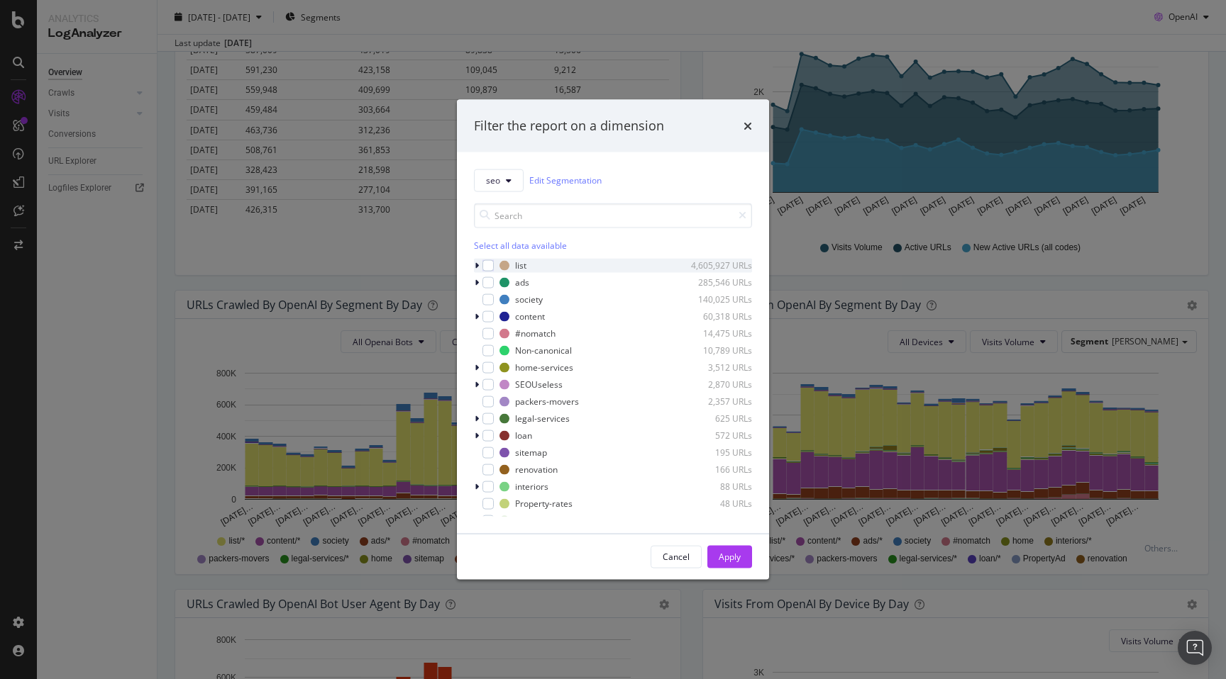
click at [478, 268] on icon "modal" at bounding box center [476, 265] width 4 height 9
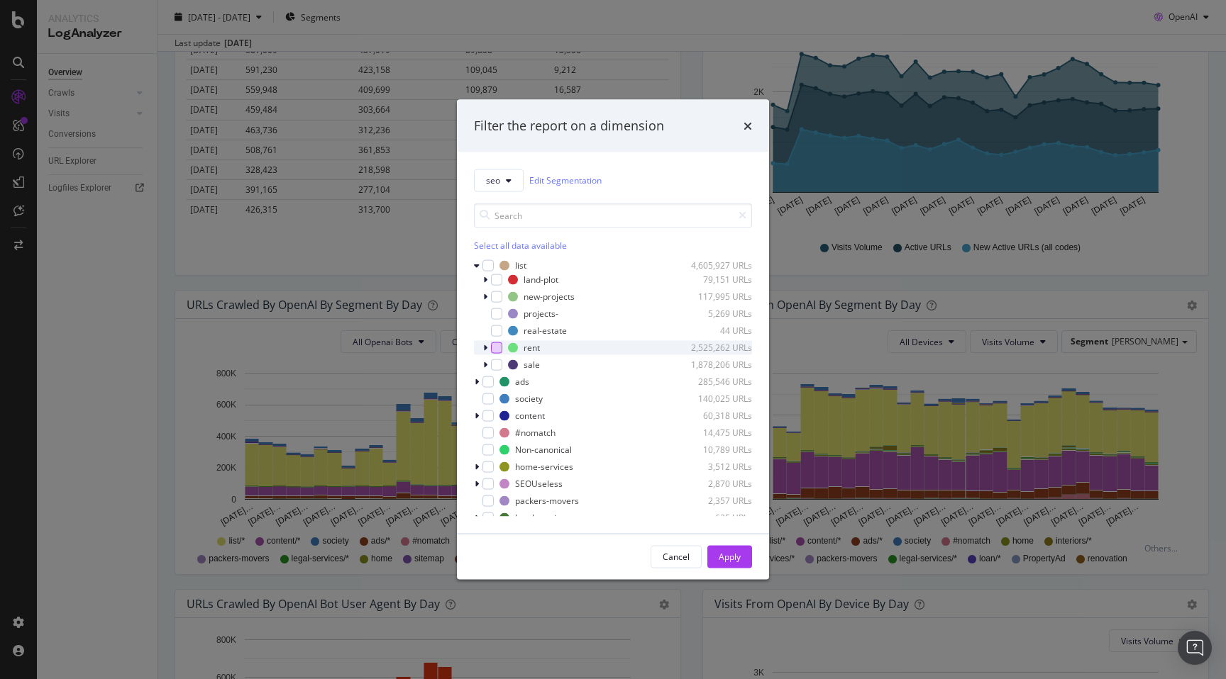
click at [498, 343] on div "modal" at bounding box center [496, 347] width 11 height 11
click at [479, 382] on div "modal" at bounding box center [478, 381] width 9 height 14
click at [494, 396] on div "modal" at bounding box center [496, 395] width 11 height 11
click at [498, 430] on div "modal" at bounding box center [496, 429] width 11 height 11
click at [726, 558] on div "Apply" at bounding box center [729, 557] width 22 height 12
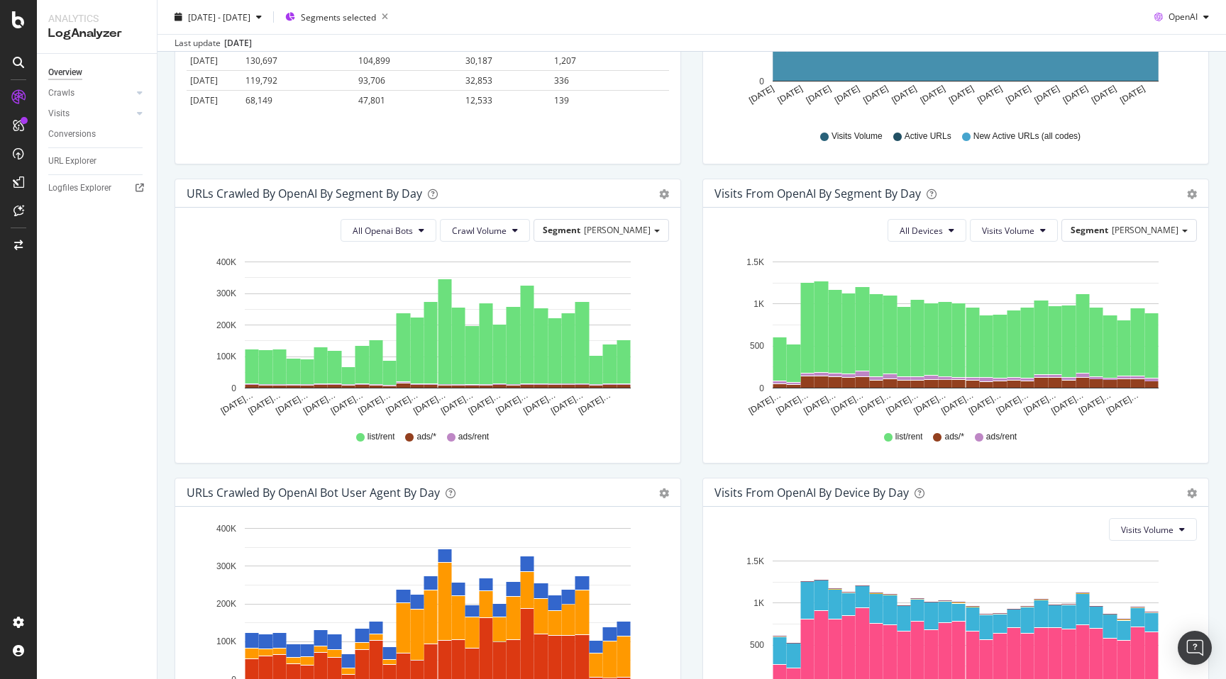
scroll to position [351, 0]
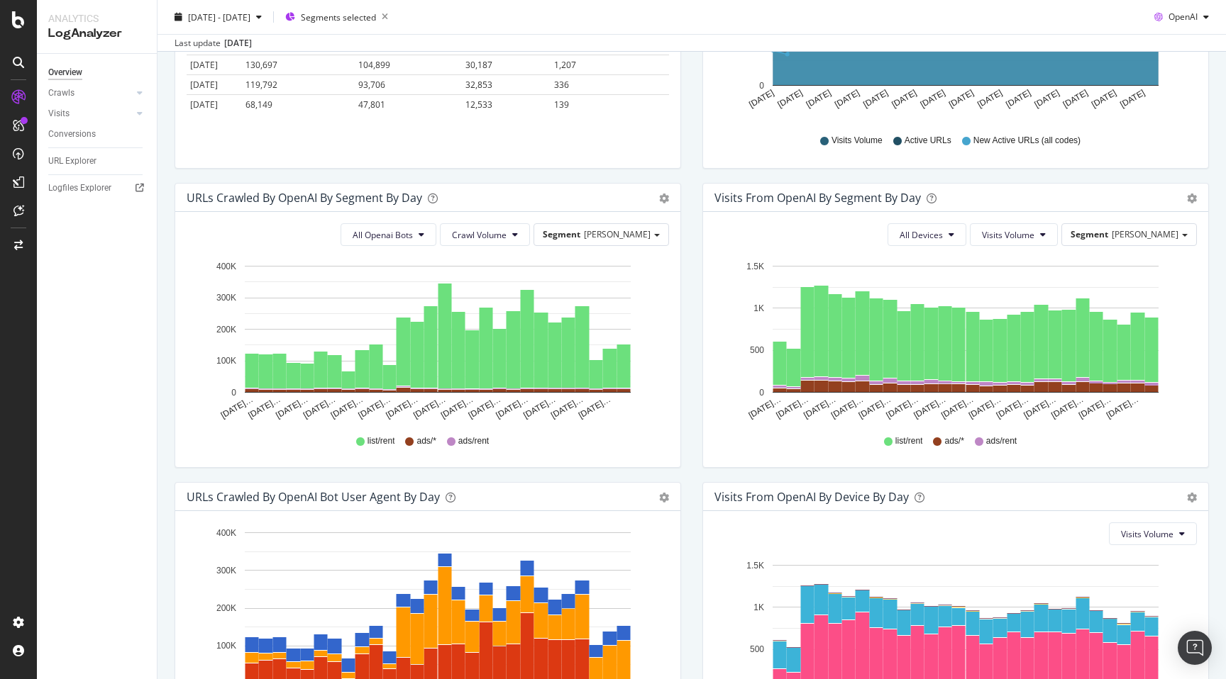
click at [692, 386] on div "Visits from OpenAI By Segment By Day Timeline (by Value) Table All Devices Visi…" at bounding box center [956, 332] width 528 height 299
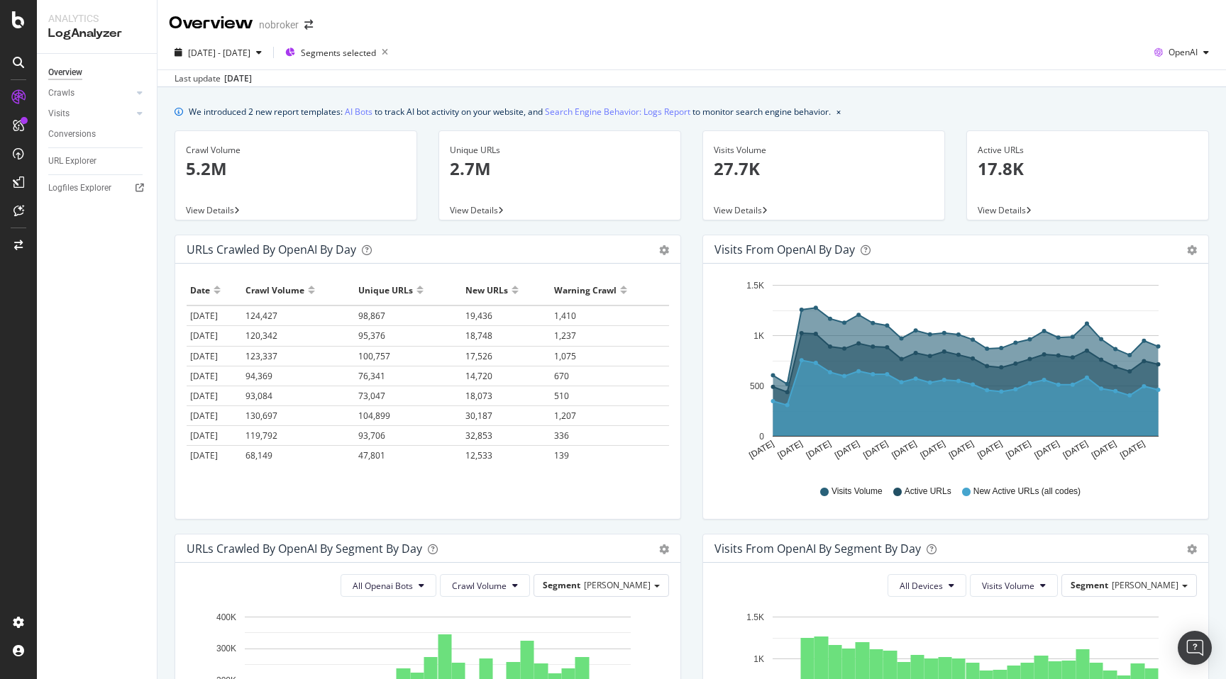
click at [692, 314] on div "Visits from OpenAI by day Area Table Hold CMD (⌘) while clicking to filter the …" at bounding box center [956, 384] width 528 height 299
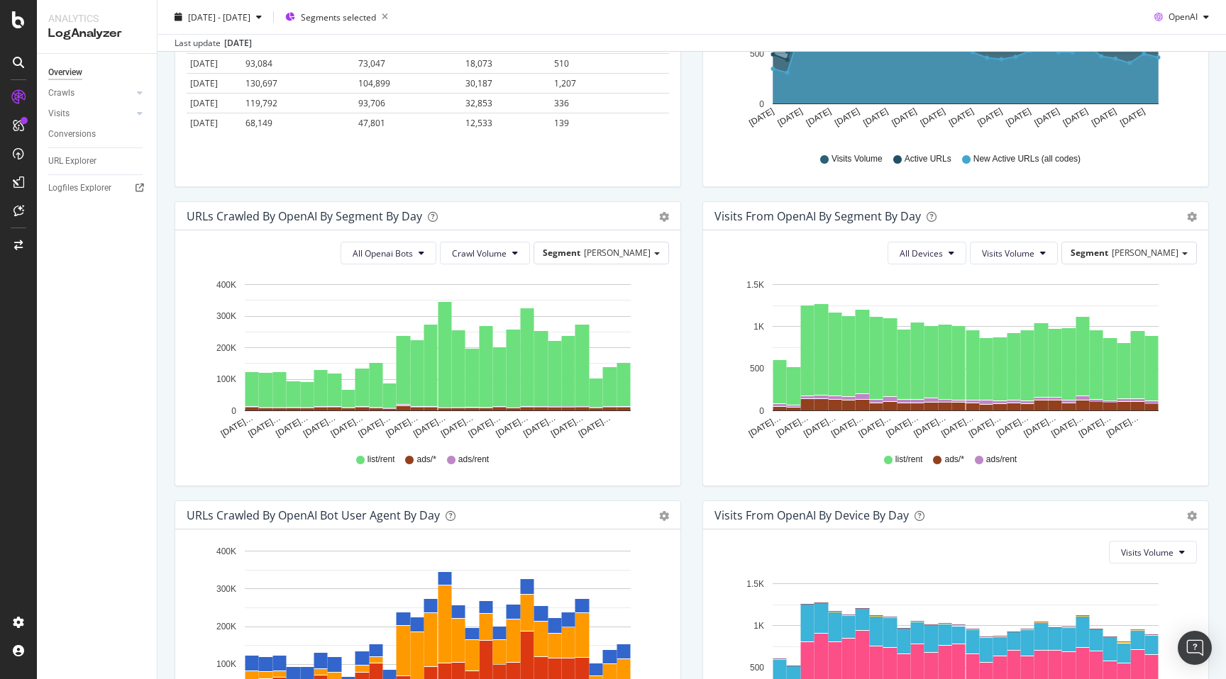
scroll to position [349, 0]
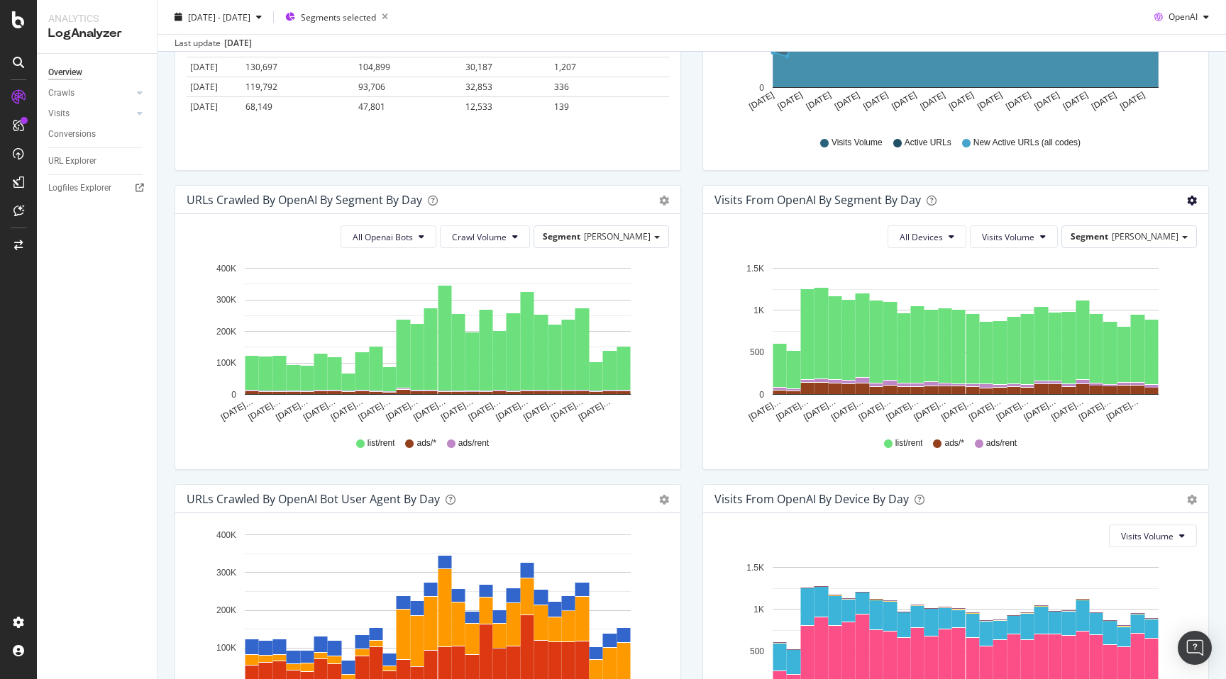
click at [1190, 198] on icon "gear" at bounding box center [1192, 201] width 10 height 10
click at [1162, 252] on span "Table" at bounding box center [1144, 258] width 126 height 21
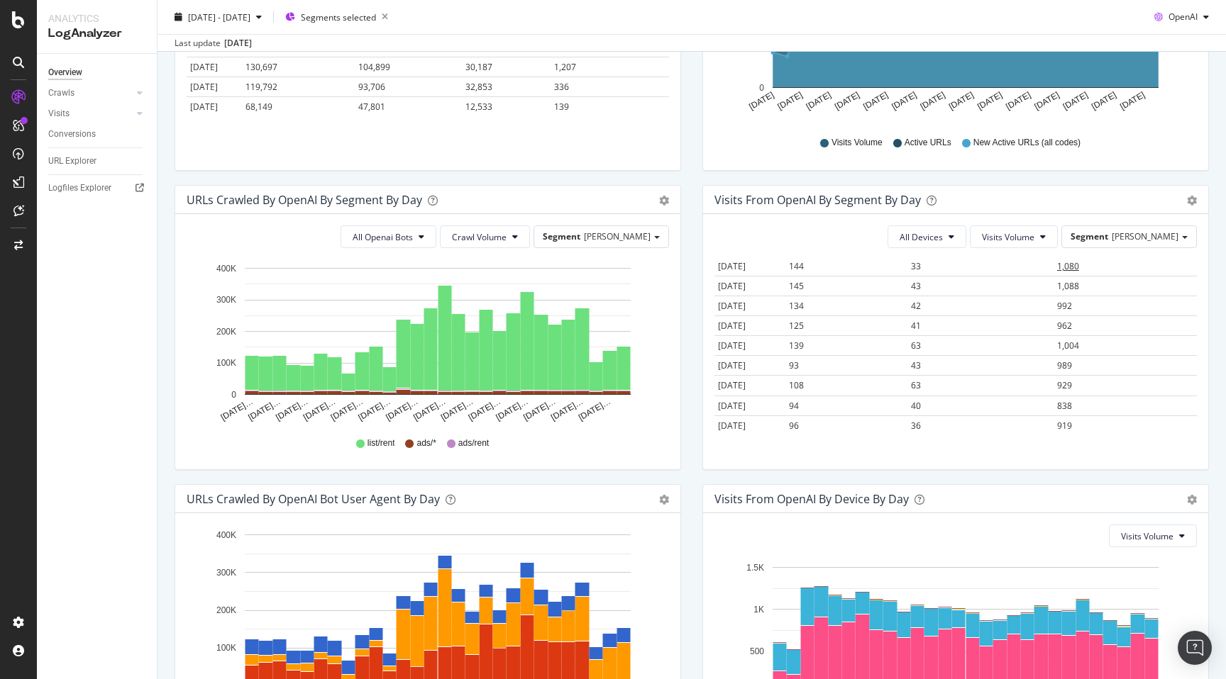
scroll to position [0, 0]
click at [1126, 277] on div at bounding box center [1121, 280] width 7 height 11
click at [1079, 302] on span "1,088" at bounding box center [1068, 300] width 22 height 12
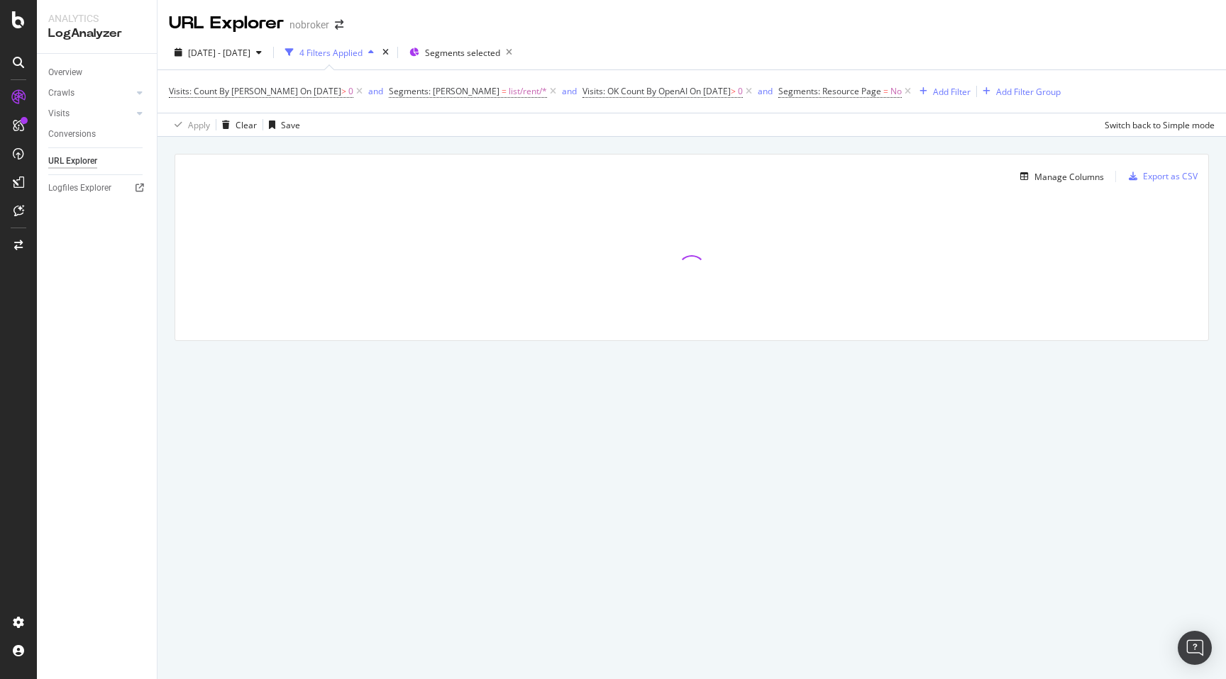
click at [165, 209] on div "Manage Columns Export as CSV Full URL Visits: OK Count By OpenAI" at bounding box center [691, 264] width 1068 height 254
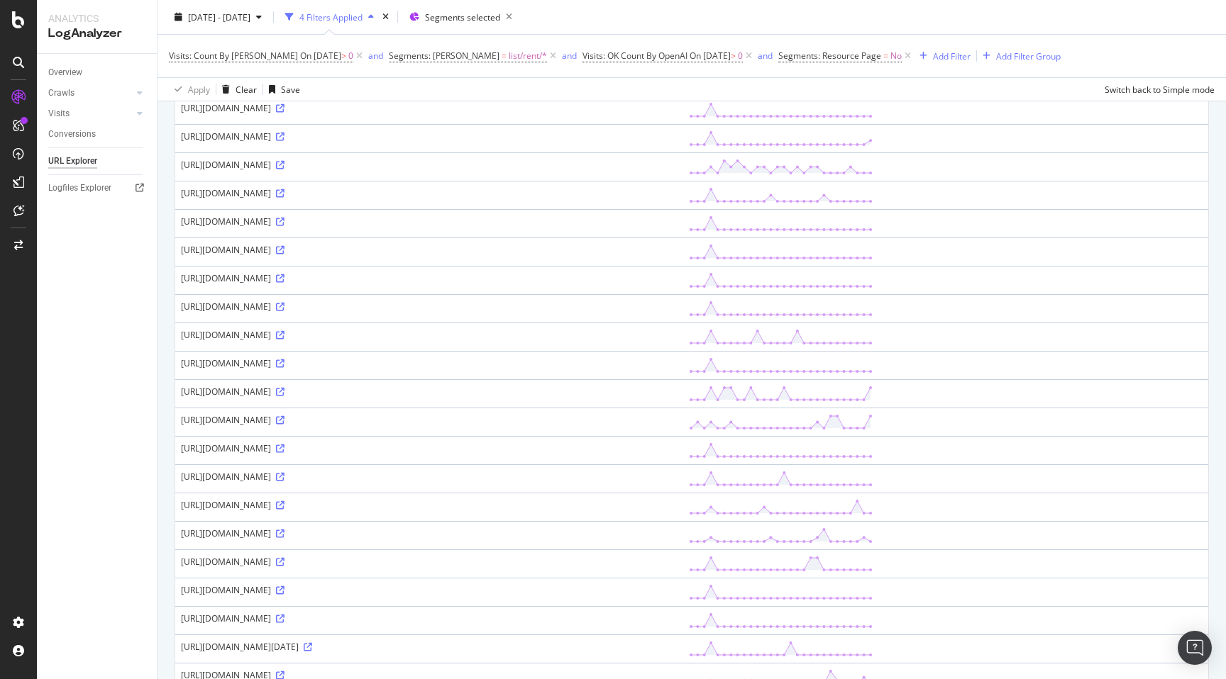
scroll to position [1057, 0]
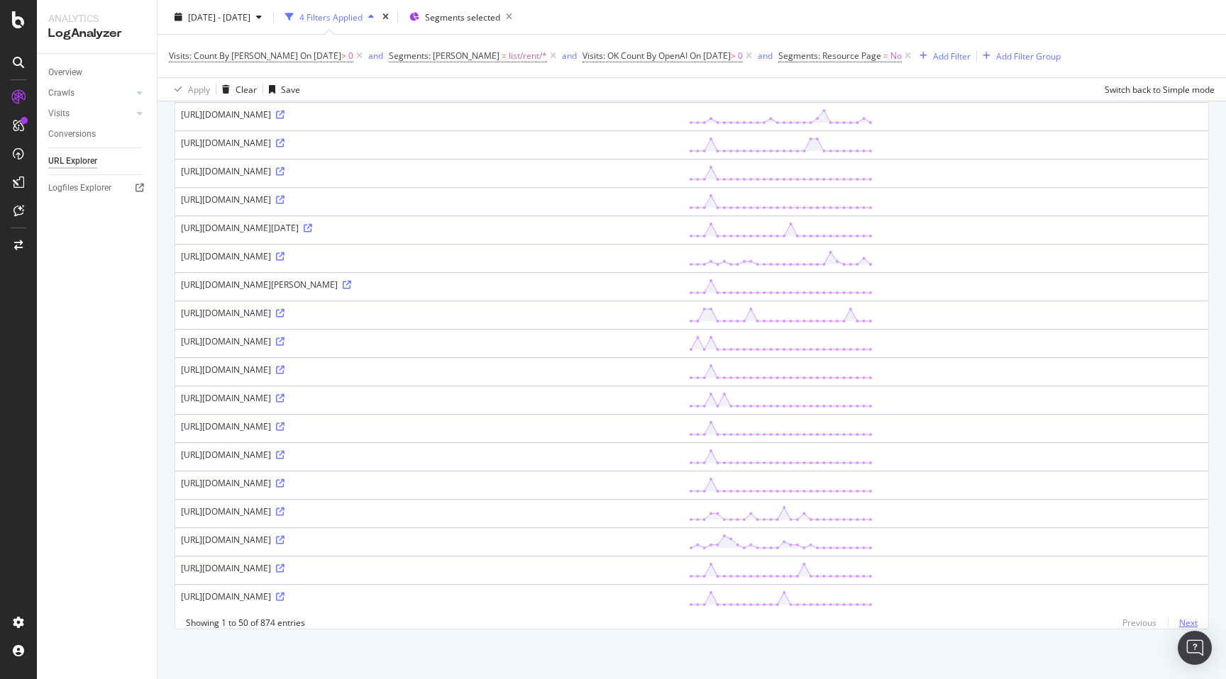
click at [1189, 623] on link "Next" at bounding box center [1182, 623] width 30 height 21
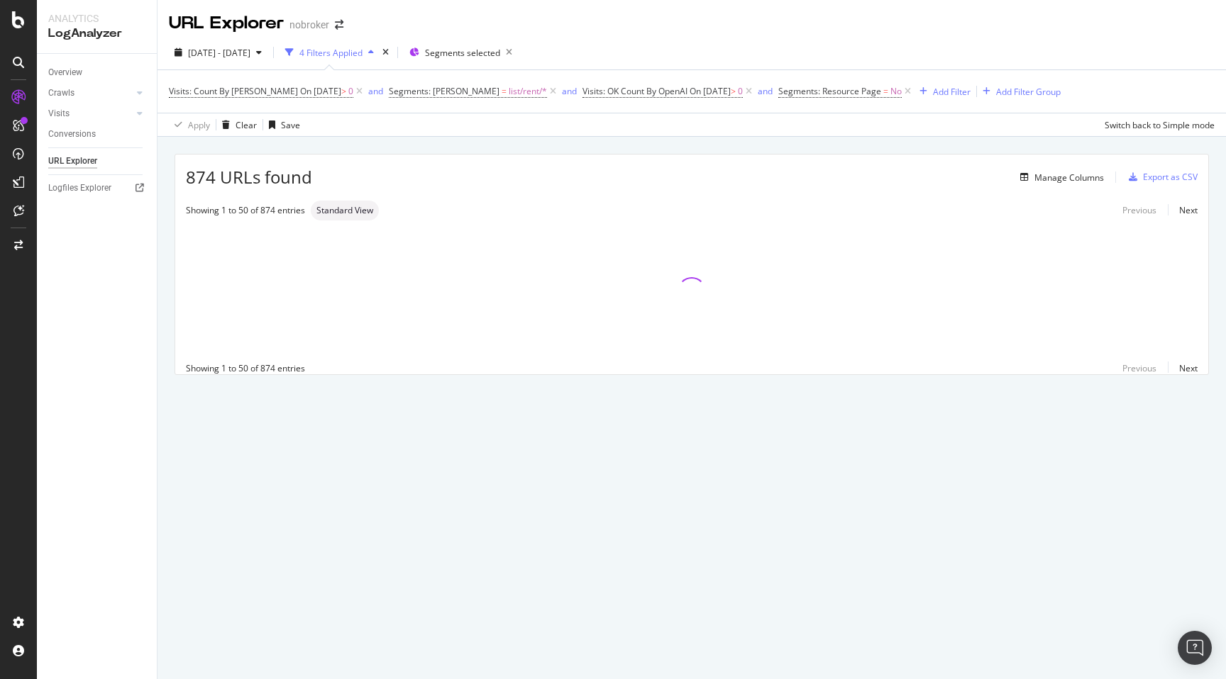
click at [162, 252] on div "874 URLs found Manage Columns Export as CSV Showing 1 to 50 of 874 entries Stan…" at bounding box center [691, 280] width 1068 height 287
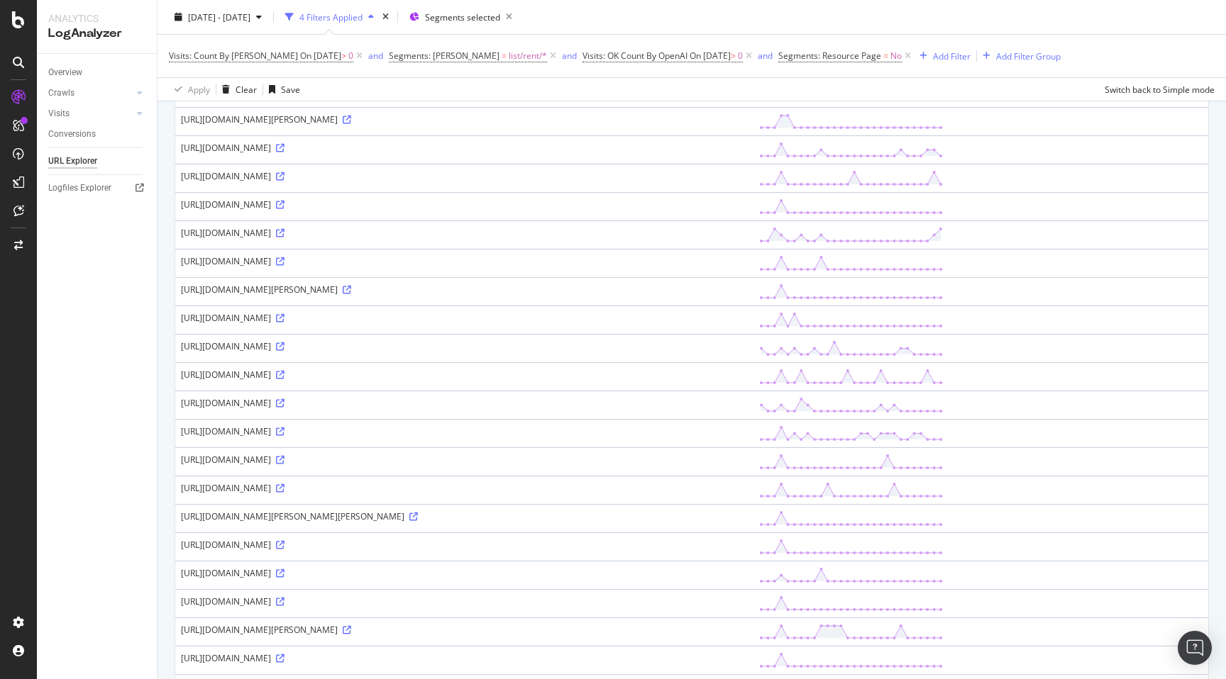
scroll to position [1057, 0]
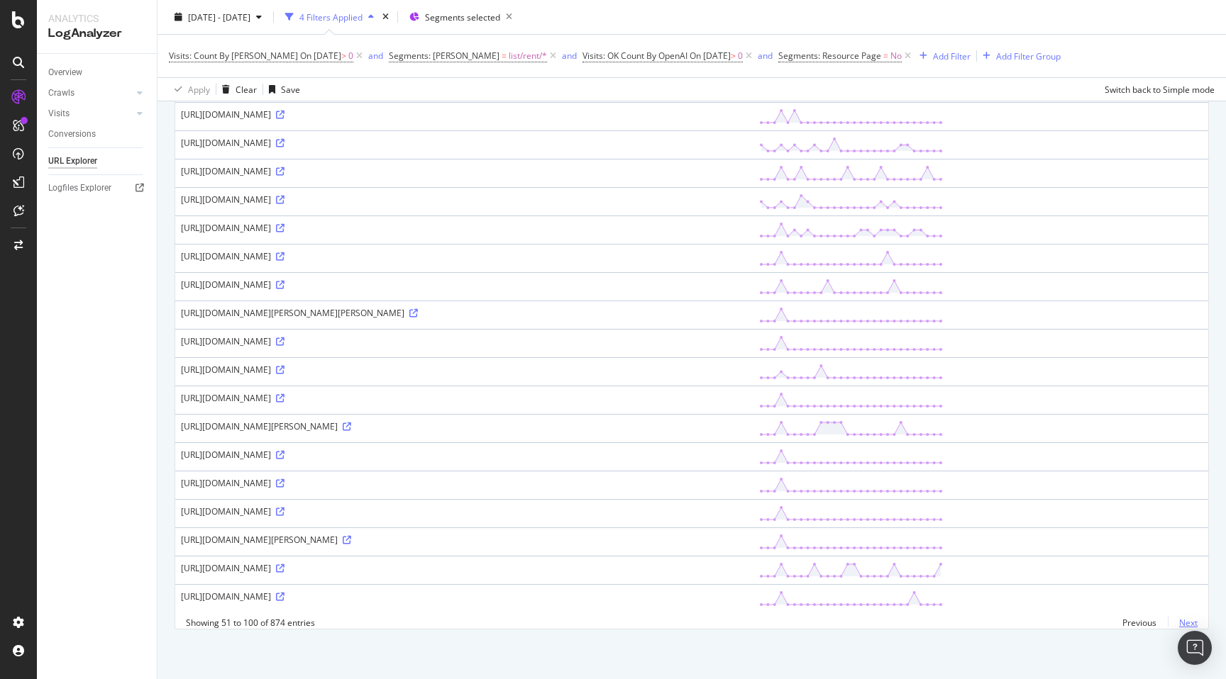
click at [1184, 622] on link "Next" at bounding box center [1182, 623] width 30 height 21
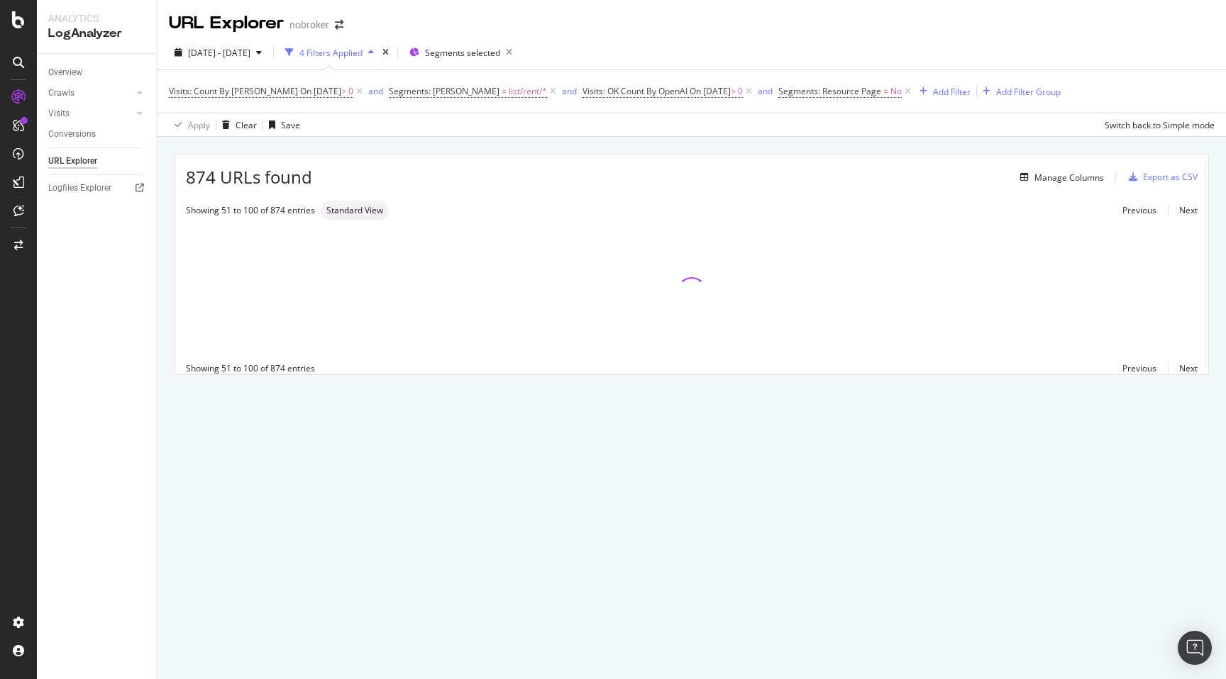
click at [168, 289] on div "874 URLs found Manage Columns Export as CSV Showing 51 to 100 of 874 entries St…" at bounding box center [691, 280] width 1068 height 287
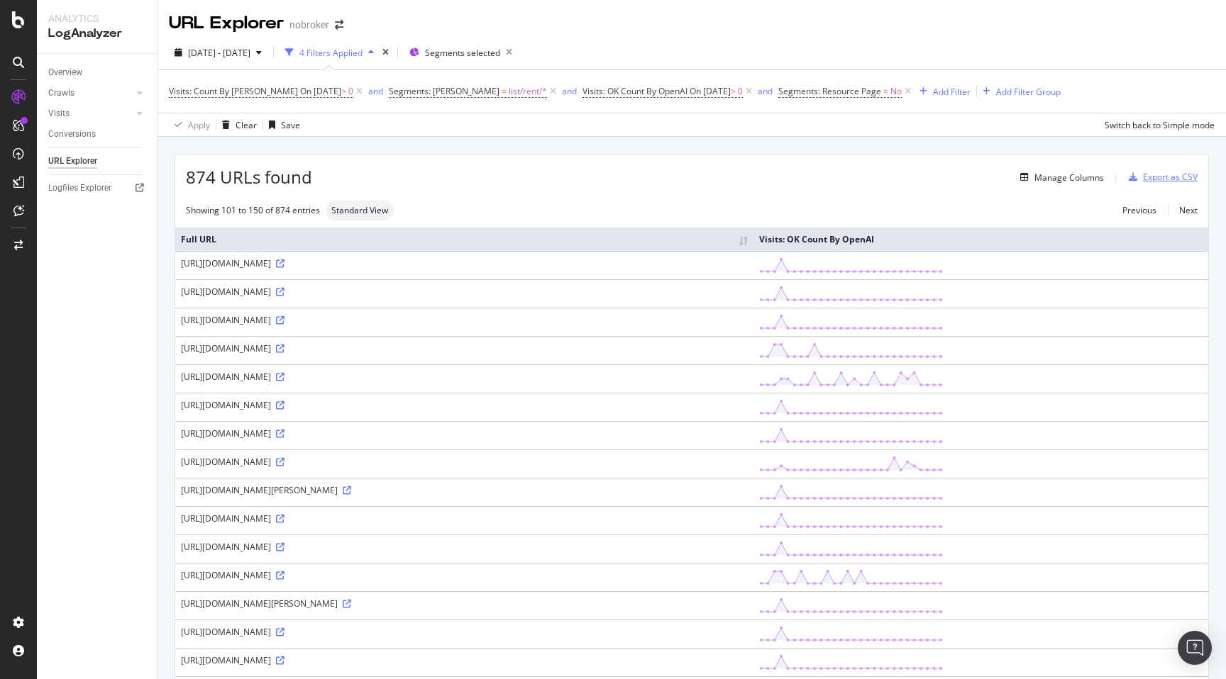
click at [1172, 179] on div "Export as CSV" at bounding box center [1170, 177] width 55 height 12
click at [753, 243] on th "Full URL" at bounding box center [464, 239] width 578 height 23
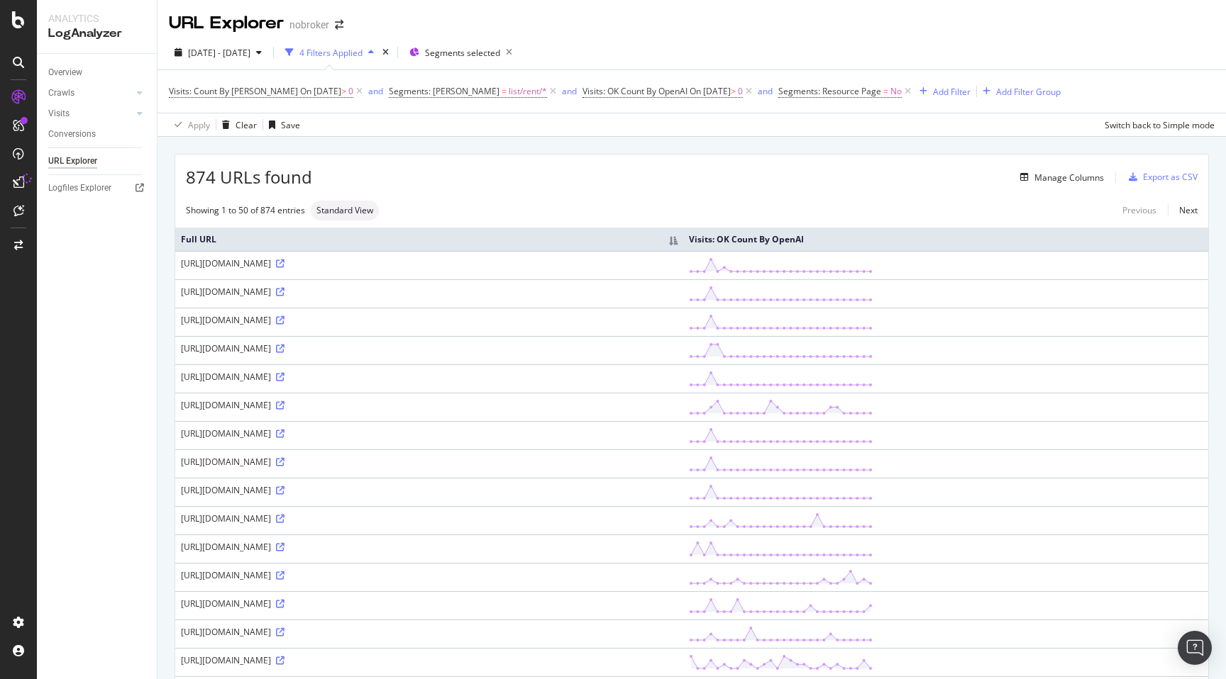
click at [683, 240] on th "Full URL" at bounding box center [429, 239] width 508 height 23
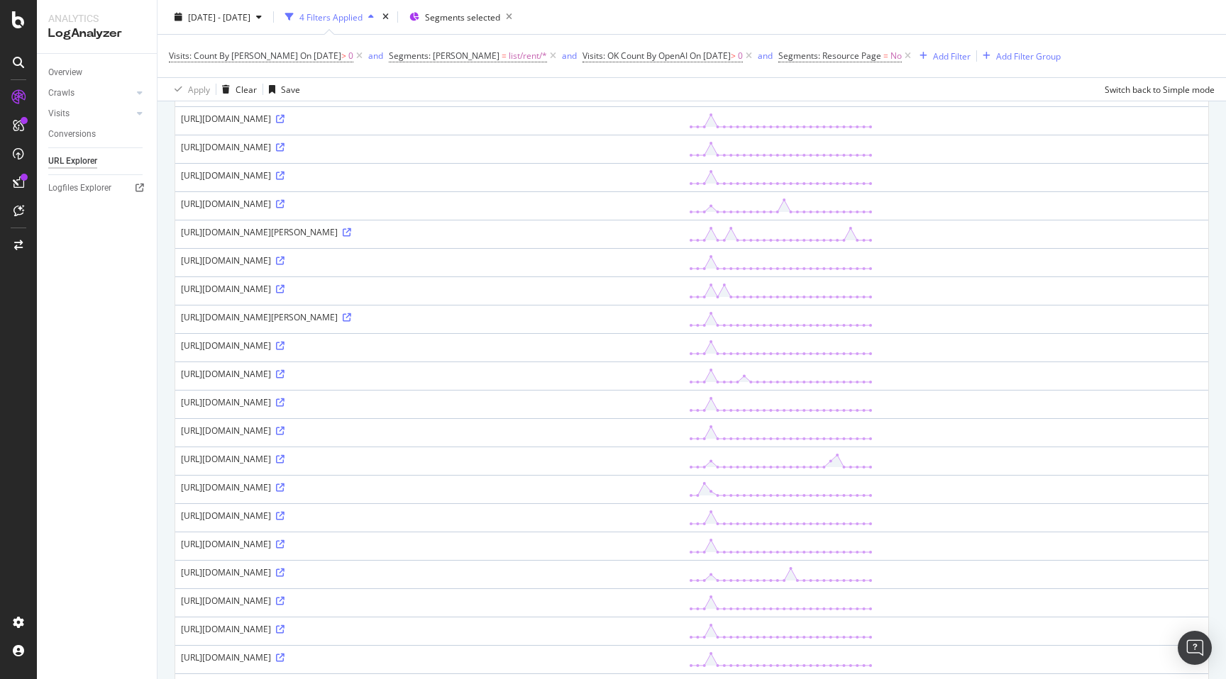
scroll to position [1057, 0]
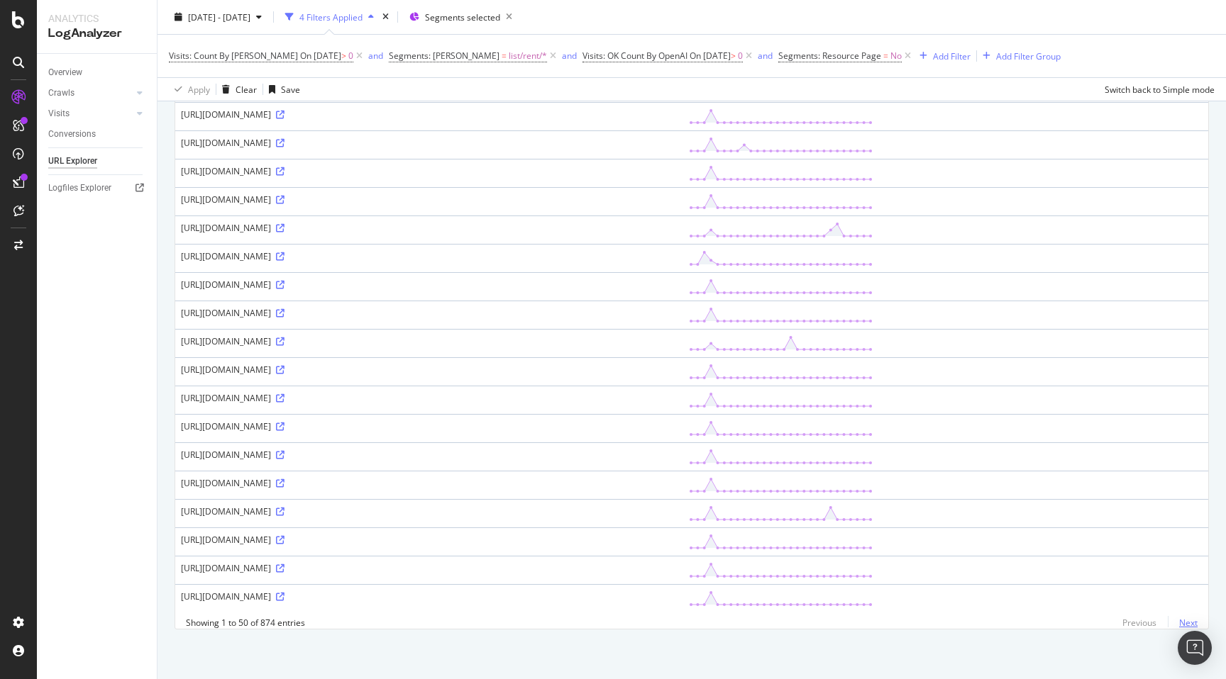
click at [1195, 624] on link "Next" at bounding box center [1182, 623] width 30 height 21
click at [1196, 623] on link "Next" at bounding box center [1182, 623] width 30 height 21
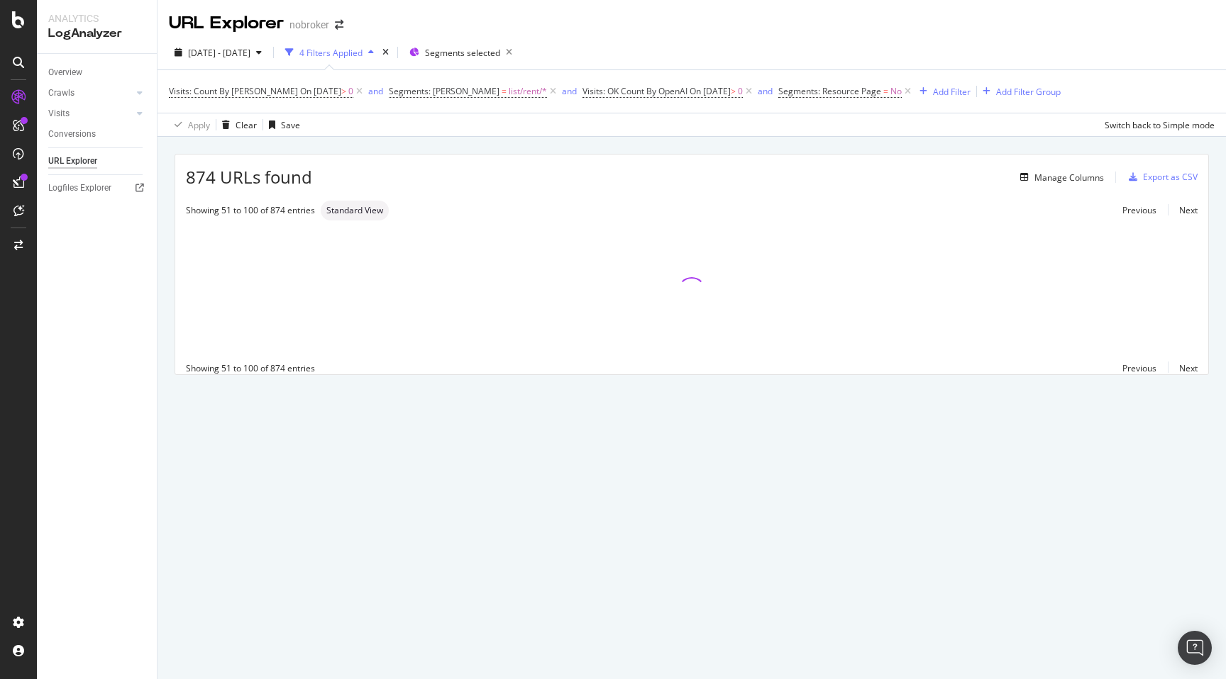
click at [164, 314] on div "874 URLs found Manage Columns Export as CSV Showing 51 to 100 of 874 entries St…" at bounding box center [691, 280] width 1068 height 287
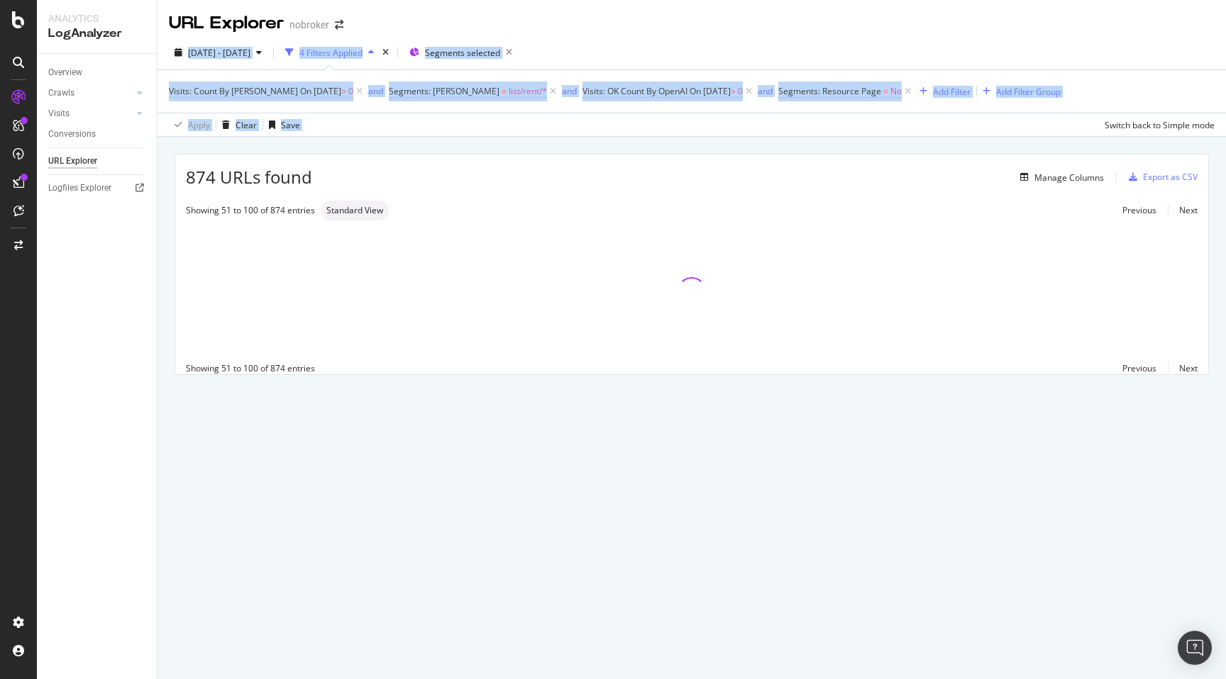
drag, startPoint x: 817, startPoint y: 118, endPoint x: 1106, endPoint y: -34, distance: 327.1
click at [1106, 0] on html "Analytics LogAnalyzer Overview Crawls Daily Distribution Segments Distribution …" at bounding box center [613, 339] width 1226 height 679
